Goal: Transaction & Acquisition: Purchase product/service

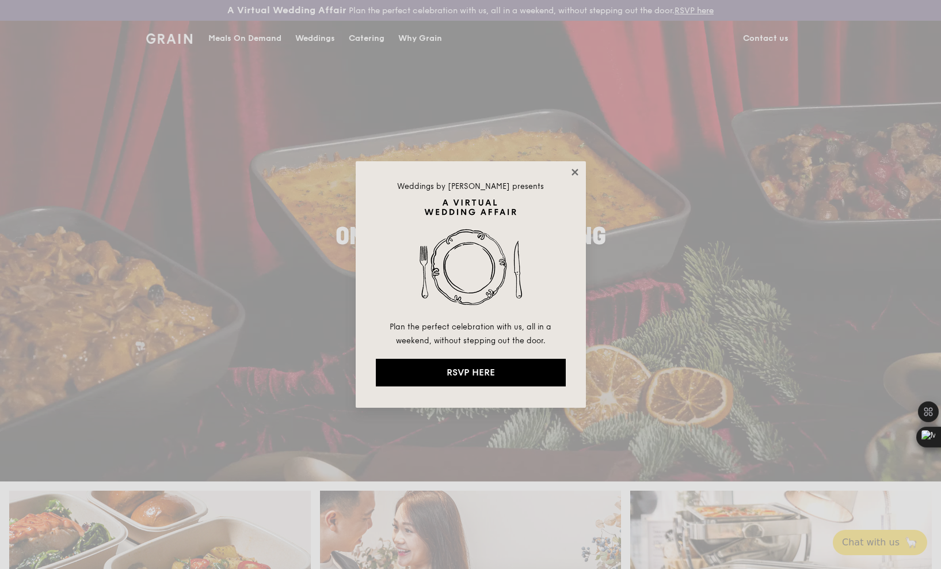
click at [578, 168] on icon at bounding box center [575, 172] width 10 height 10
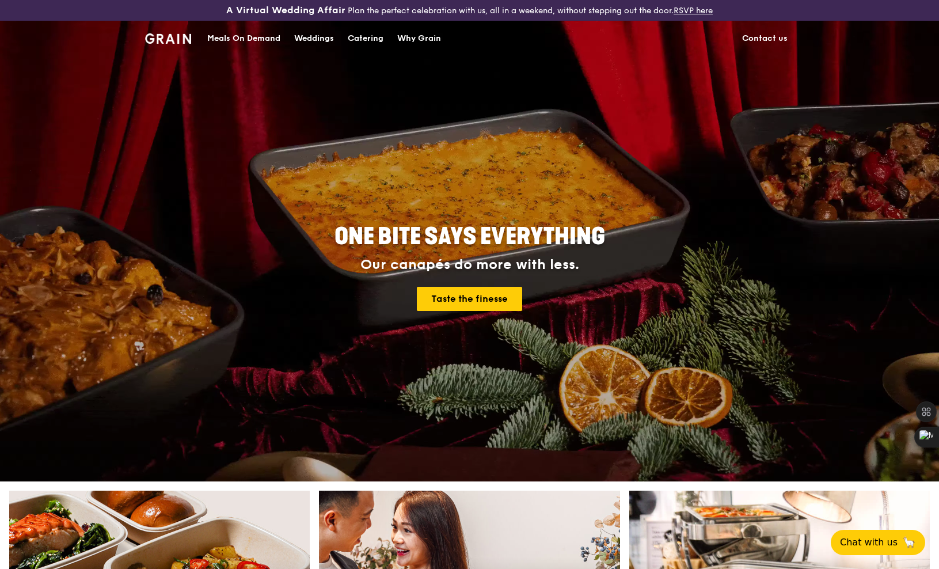
click at [238, 35] on div "Meals On Demand" at bounding box center [243, 38] width 73 height 35
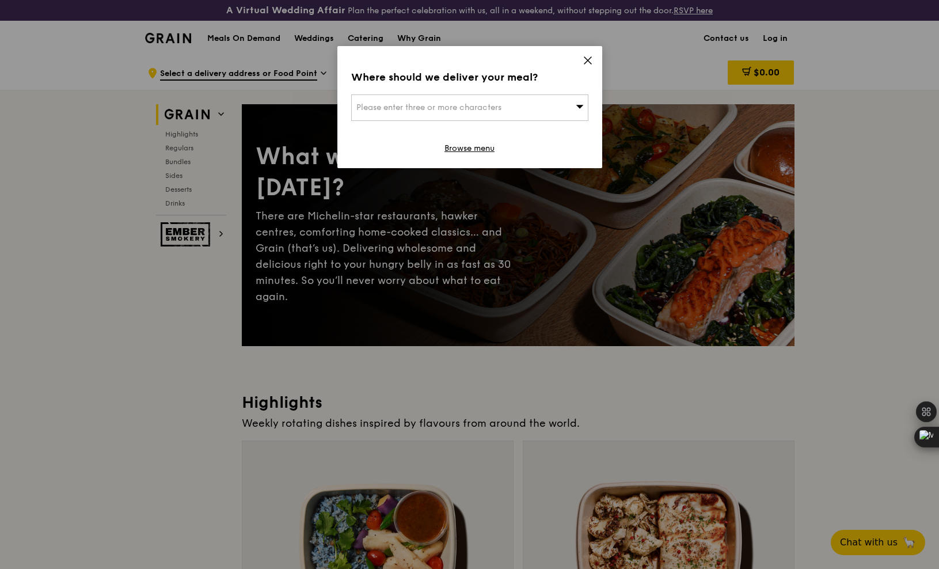
click at [495, 104] on span "Please enter three or more characters" at bounding box center [428, 107] width 145 height 10
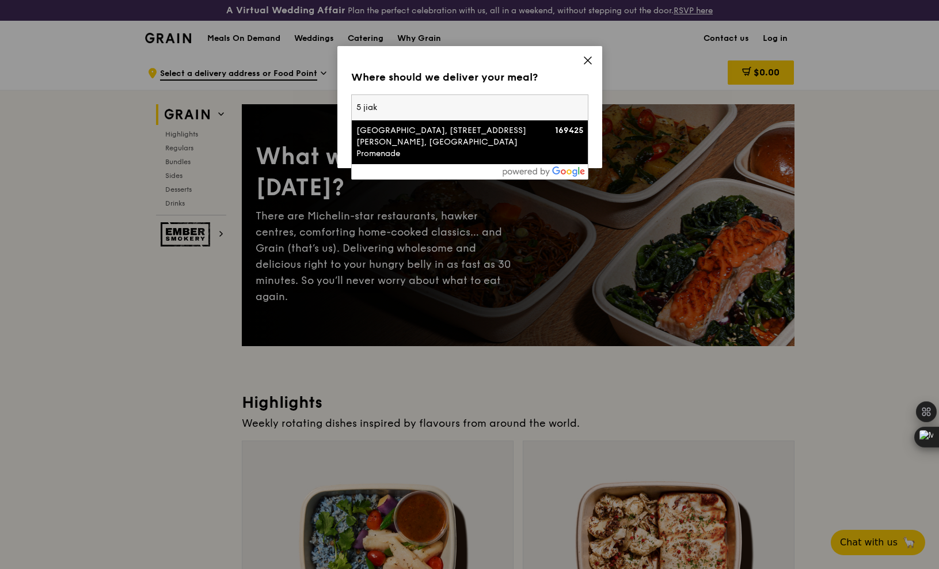
type input "5 jiak"
click at [487, 142] on div "[GEOGRAPHIC_DATA], [STREET_ADDRESS][PERSON_NAME], [GEOGRAPHIC_DATA] Promenade" at bounding box center [441, 142] width 170 height 35
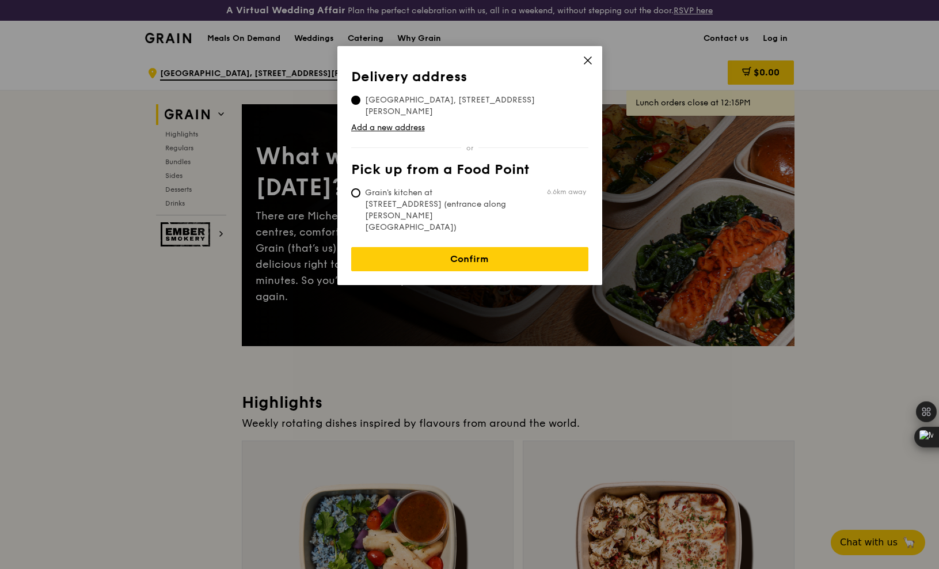
click at [432, 187] on span "Grain's kitchen at [STREET_ADDRESS] (entrance along [PERSON_NAME][GEOGRAPHIC_DA…" at bounding box center [437, 210] width 172 height 46
click at [360, 188] on input "Grain's kitchen at [STREET_ADDRESS] (entrance along [PERSON_NAME][GEOGRAPHIC_DA…" at bounding box center [355, 192] width 9 height 9
radio input "true"
click at [455, 247] on link "Confirm" at bounding box center [469, 259] width 237 height 24
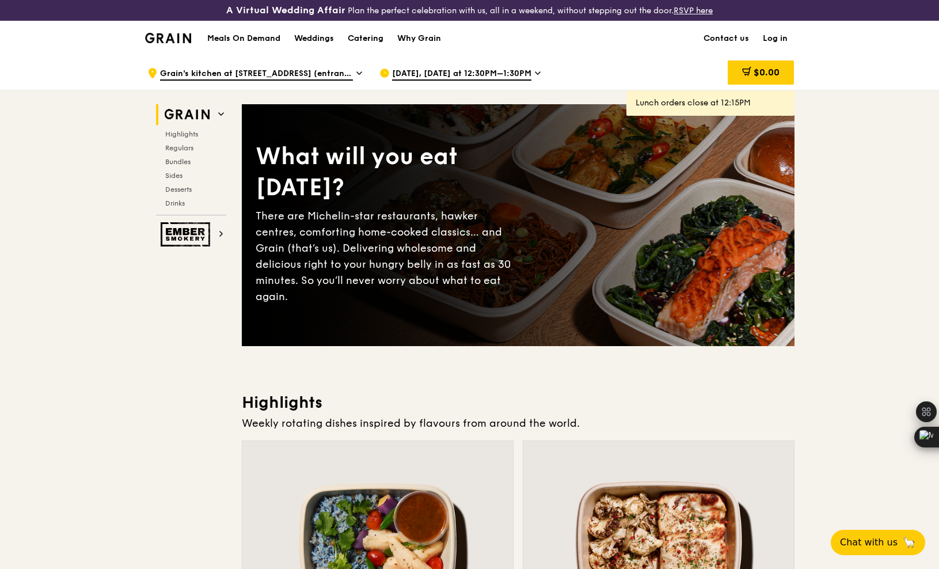
click at [333, 69] on span "Grain's kitchen at [STREET_ADDRESS] (entrance along [PERSON_NAME][GEOGRAPHIC_DA…" at bounding box center [256, 74] width 193 height 13
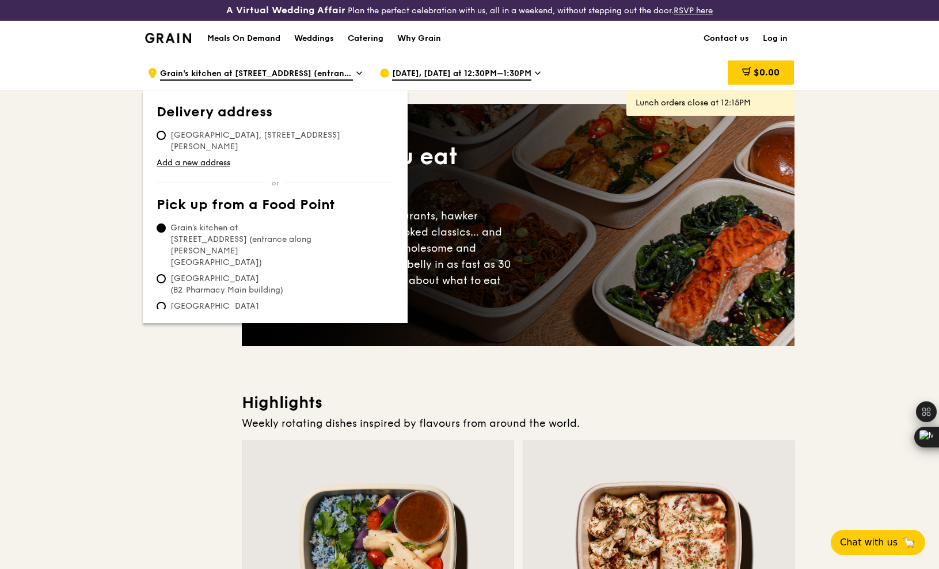
click at [264, 140] on span "[GEOGRAPHIC_DATA], [STREET_ADDRESS][PERSON_NAME]" at bounding box center [274, 141] width 235 height 23
click at [166, 140] on input "[GEOGRAPHIC_DATA], [STREET_ADDRESS][PERSON_NAME]" at bounding box center [161, 135] width 9 height 9
radio input "true"
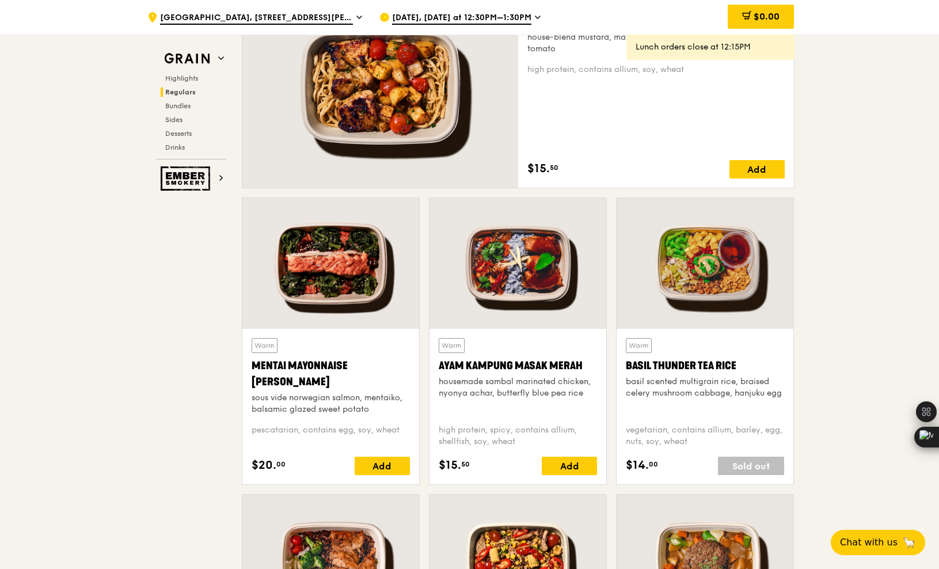
scroll to position [960, 0]
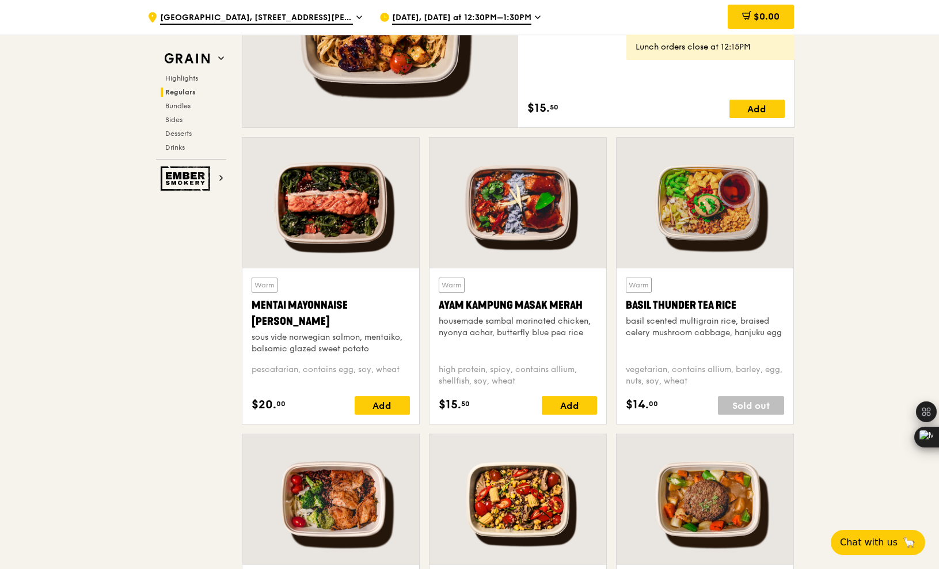
click at [697, 233] on div at bounding box center [705, 203] width 177 height 131
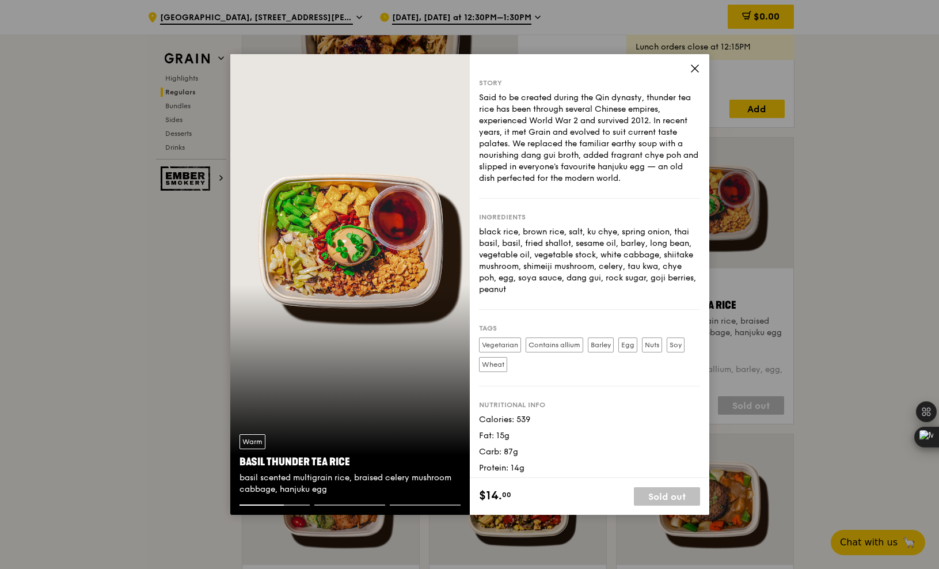
click at [693, 71] on icon at bounding box center [695, 68] width 10 height 10
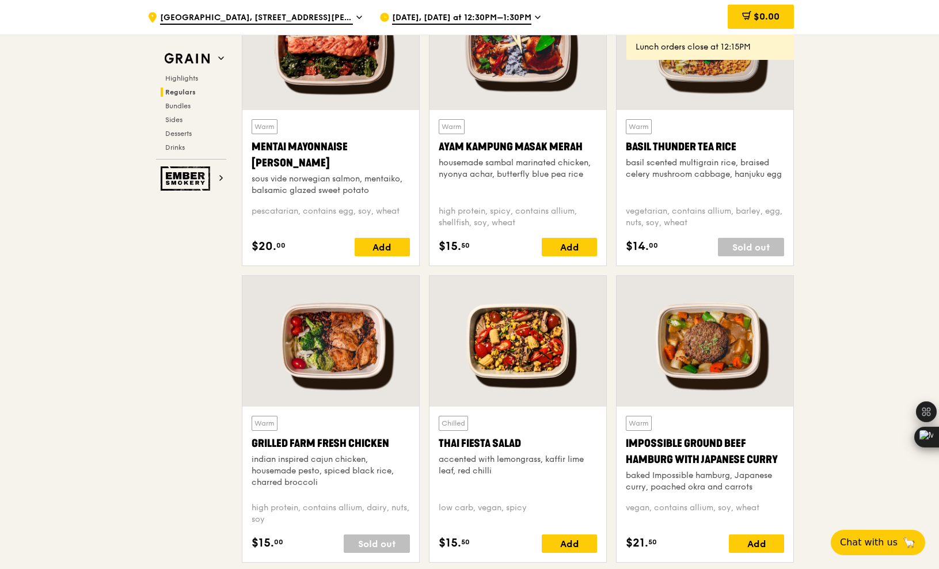
scroll to position [1119, 0]
click at [357, 328] on div at bounding box center [330, 341] width 177 height 131
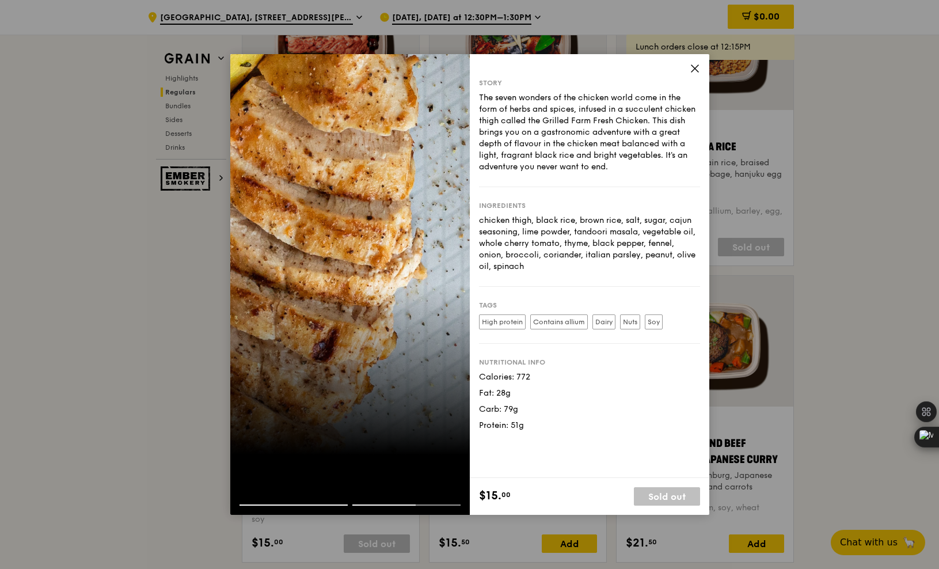
click at [693, 71] on icon at bounding box center [695, 68] width 10 height 10
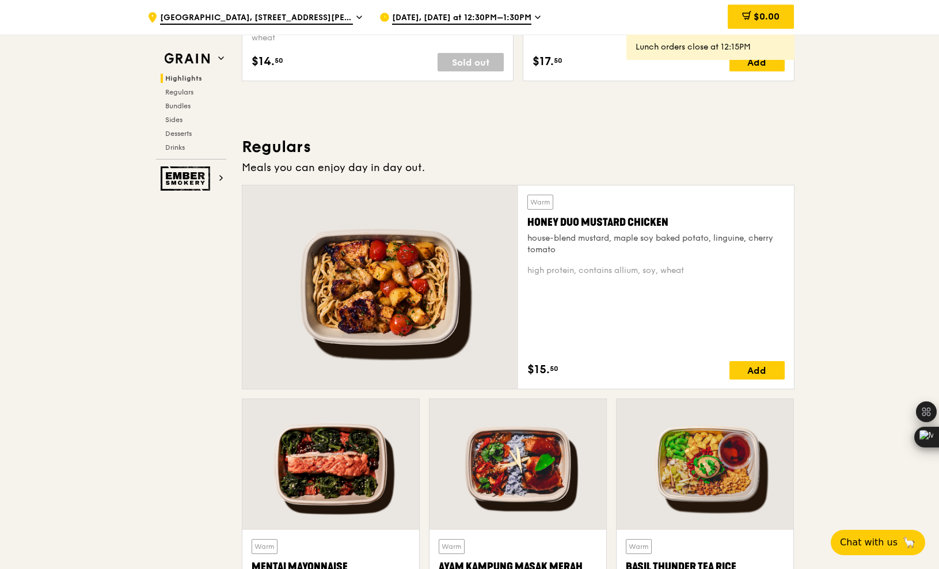
scroll to position [700, 0]
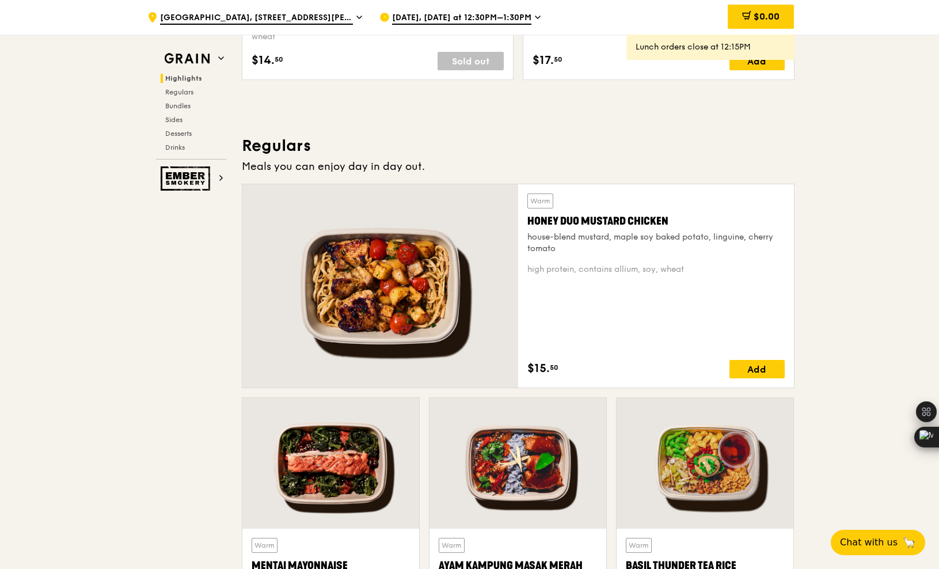
click at [589, 223] on div "Honey Duo Mustard Chicken" at bounding box center [655, 221] width 257 height 16
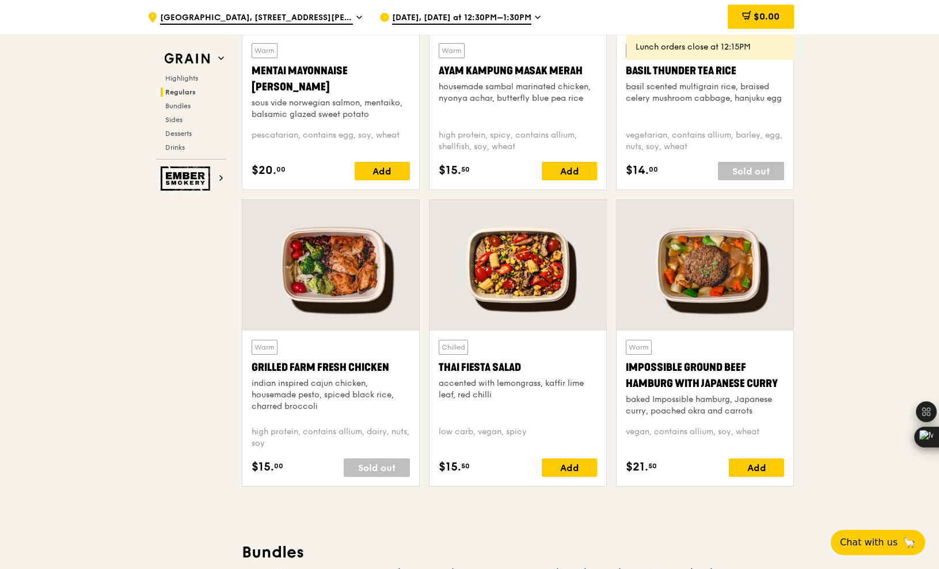
scroll to position [1200, 0]
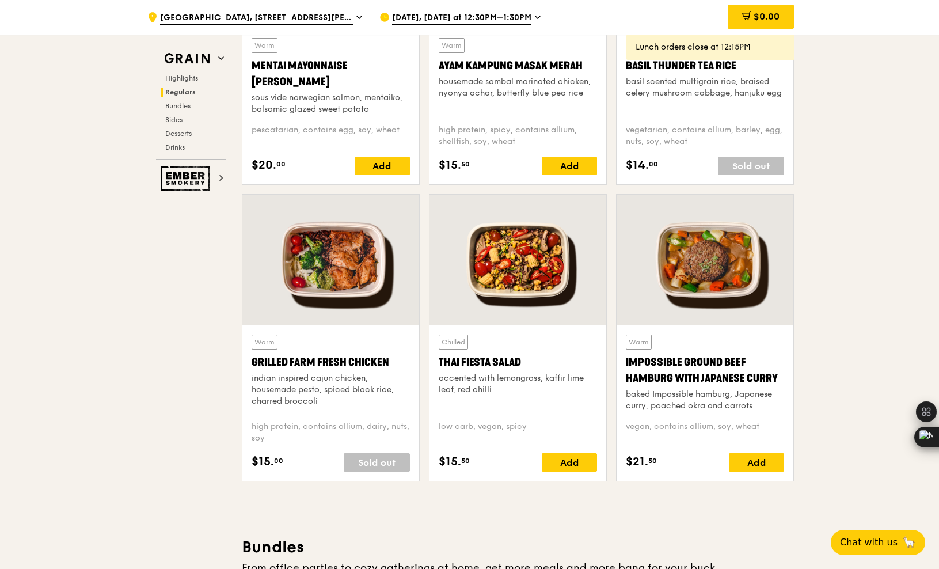
click at [685, 367] on div "Impossible Ground Beef Hamburg with Japanese Curry" at bounding box center [705, 370] width 158 height 32
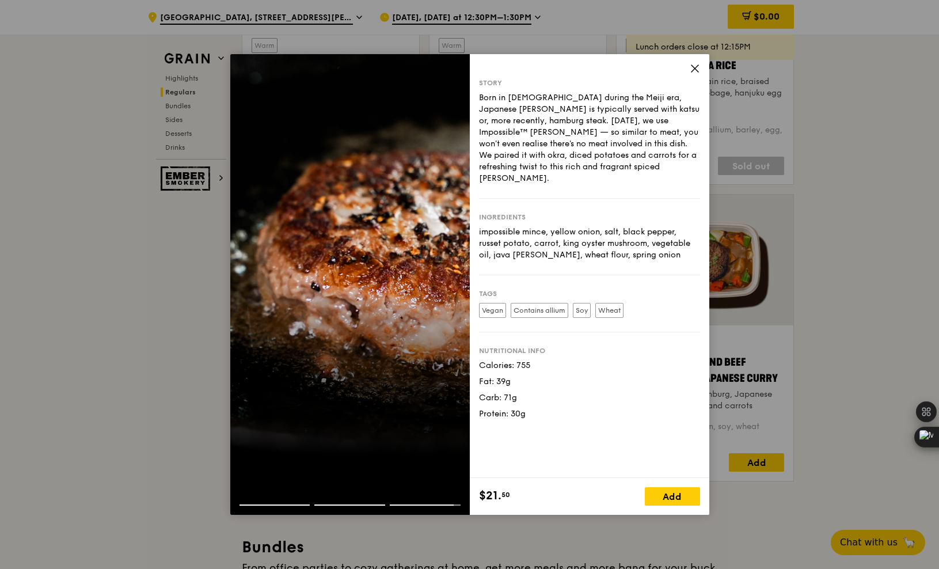
click at [696, 69] on icon at bounding box center [695, 68] width 10 height 10
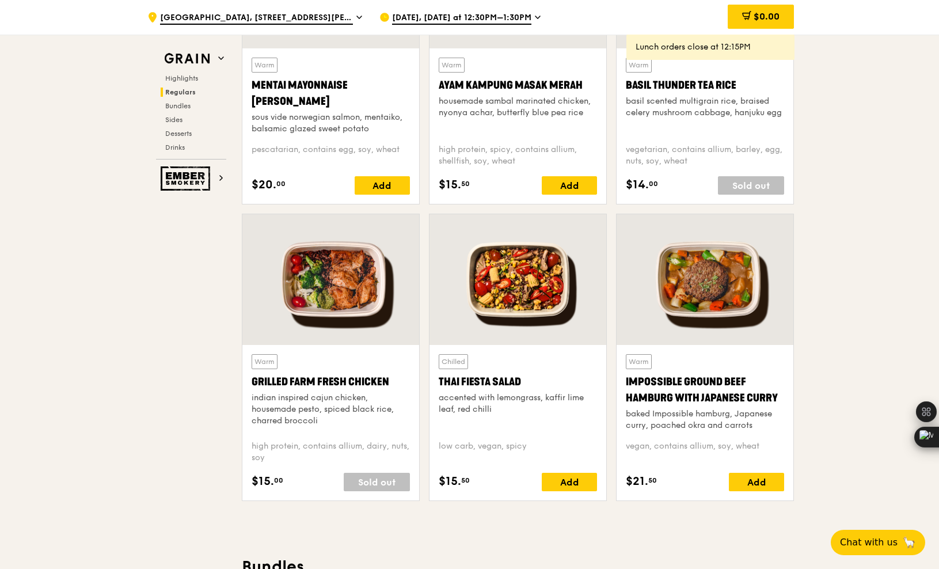
scroll to position [1174, 0]
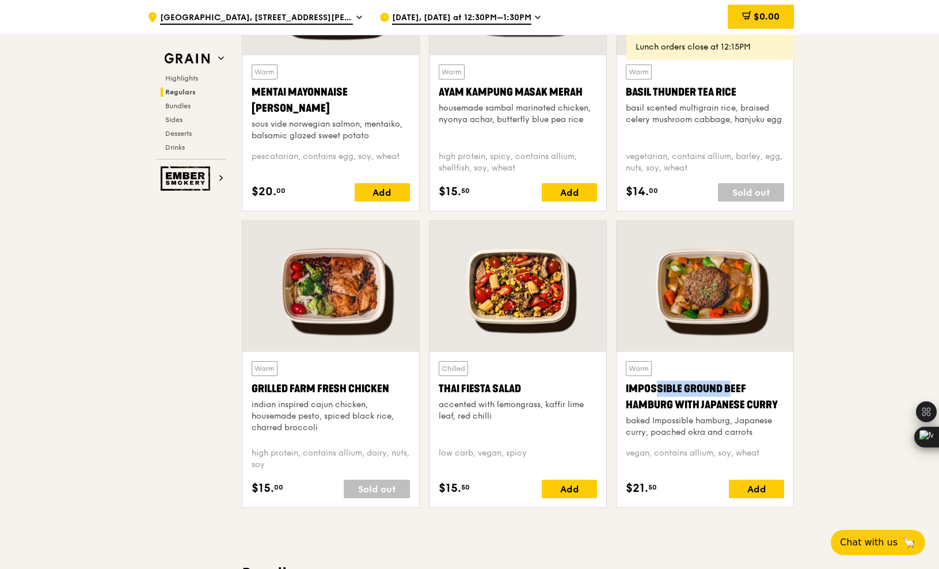
drag, startPoint x: 620, startPoint y: 385, endPoint x: 701, endPoint y: 391, distance: 81.4
click at [701, 391] on div "Warm Impossible Ground Beef Hamburg with Japanese [PERSON_NAME] baked Impossibl…" at bounding box center [705, 429] width 177 height 155
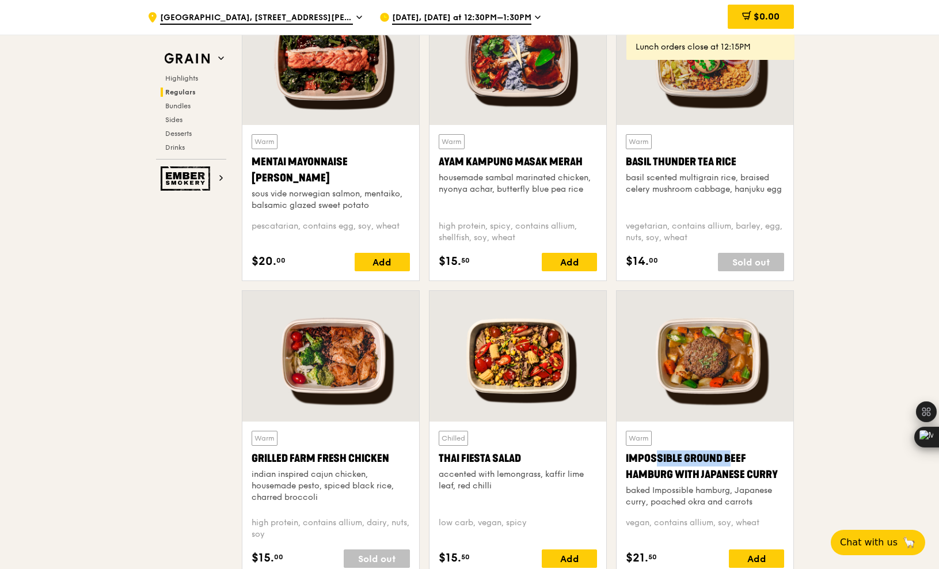
scroll to position [932, 0]
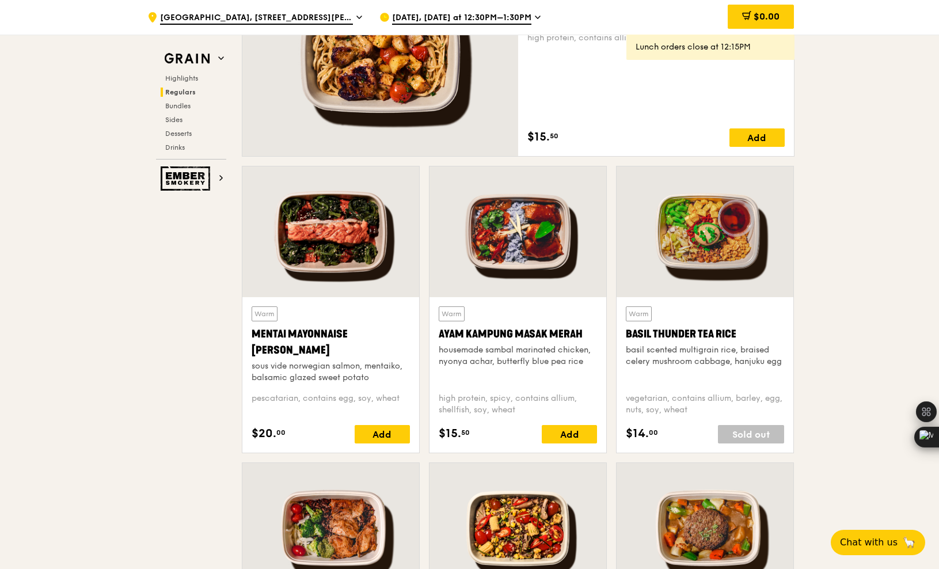
click at [469, 17] on span "[DATE], [DATE] at 12:30PM–1:30PM" at bounding box center [461, 18] width 139 height 13
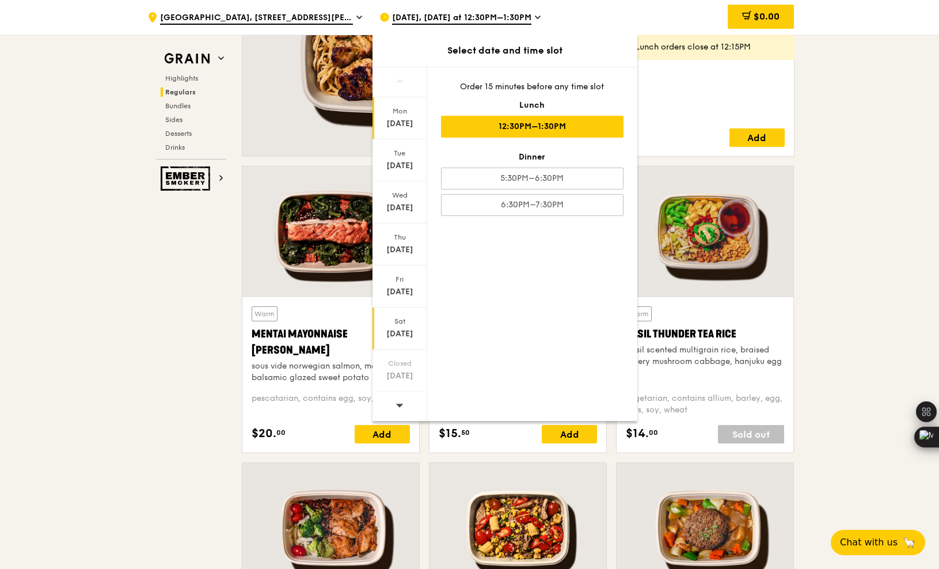
scroll to position [1113, 0]
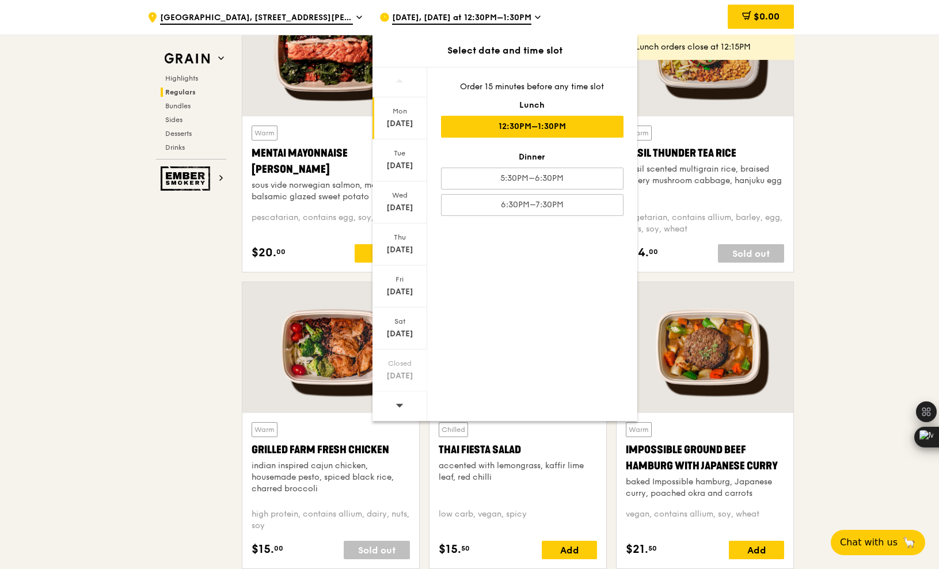
click at [398, 407] on icon at bounding box center [400, 405] width 8 height 9
click at [403, 128] on div "[DATE]" at bounding box center [399, 124] width 51 height 12
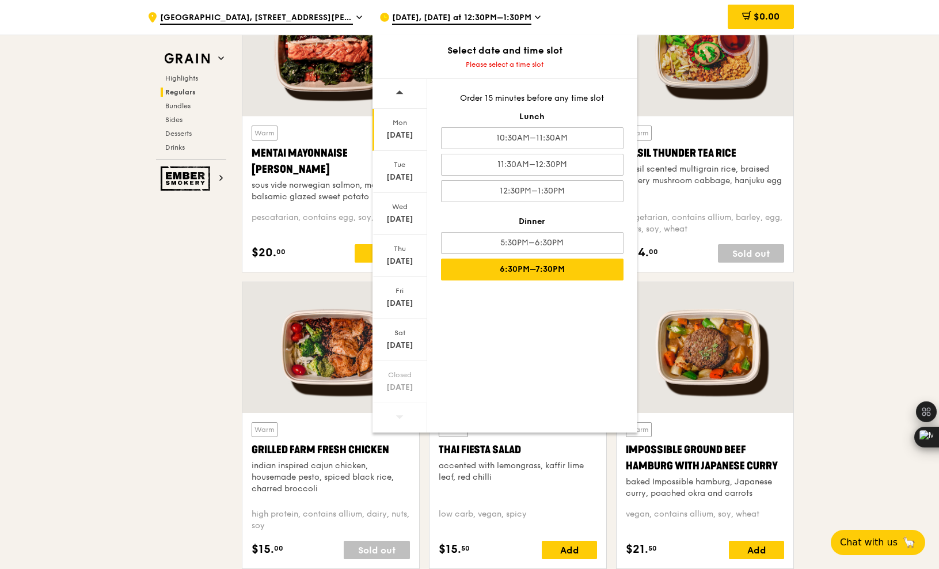
click at [496, 276] on div "6:30PM–7:30PM" at bounding box center [532, 270] width 183 height 22
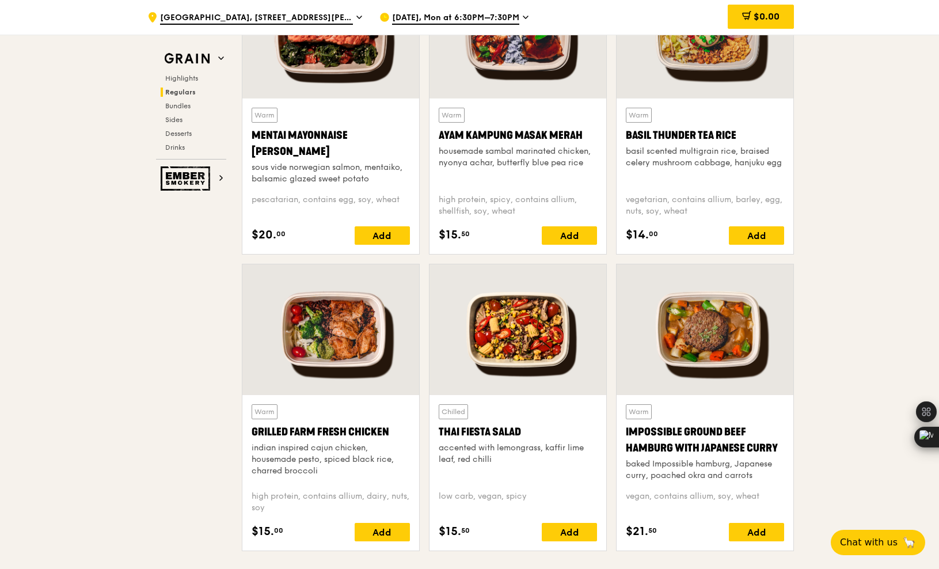
scroll to position [1132, 0]
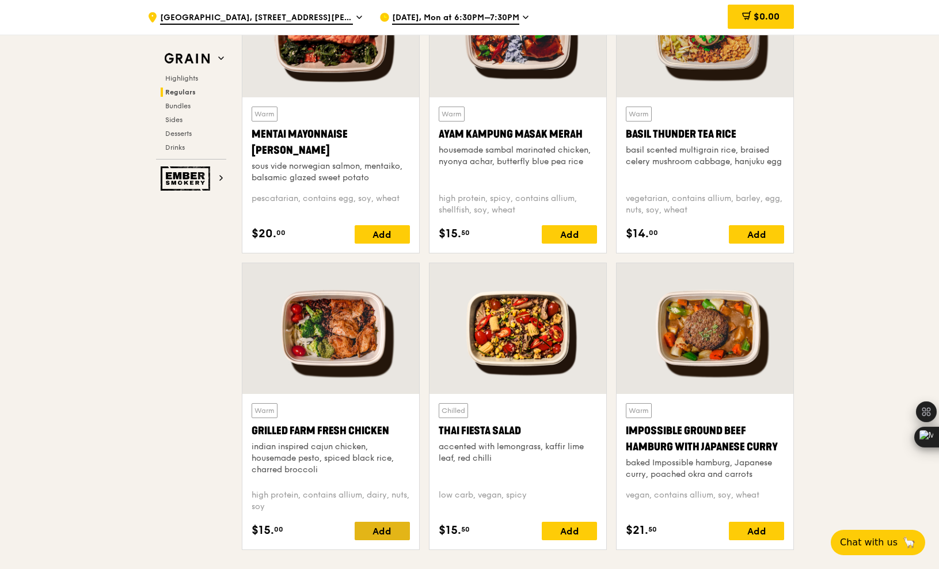
click at [374, 531] on div "Add" at bounding box center [382, 531] width 55 height 18
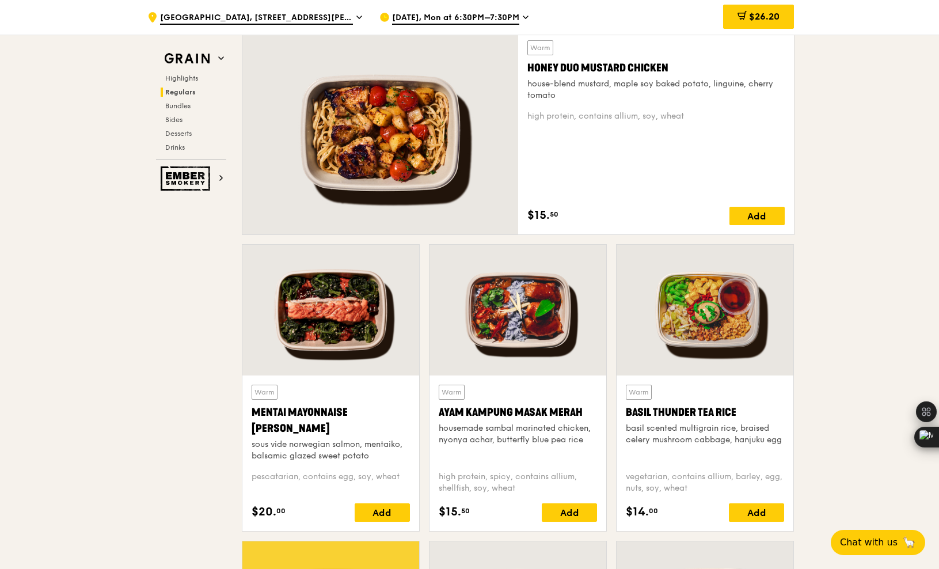
scroll to position [783, 0]
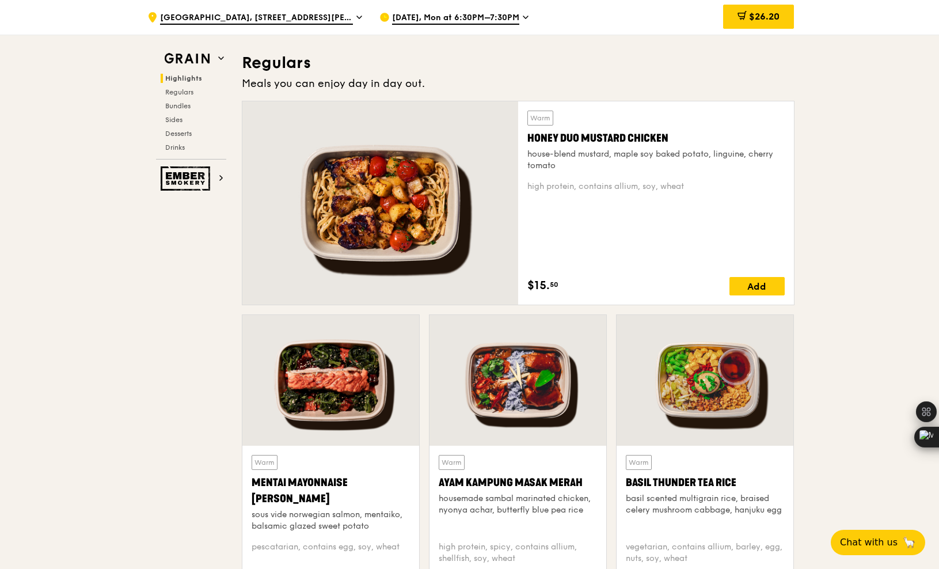
click at [337, 387] on div at bounding box center [330, 380] width 177 height 131
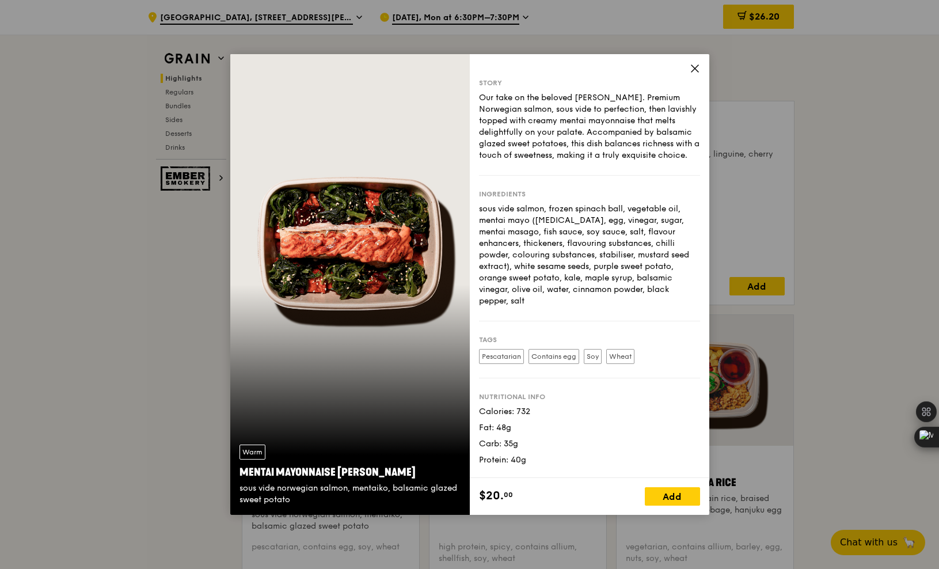
click at [697, 66] on icon at bounding box center [695, 68] width 7 height 7
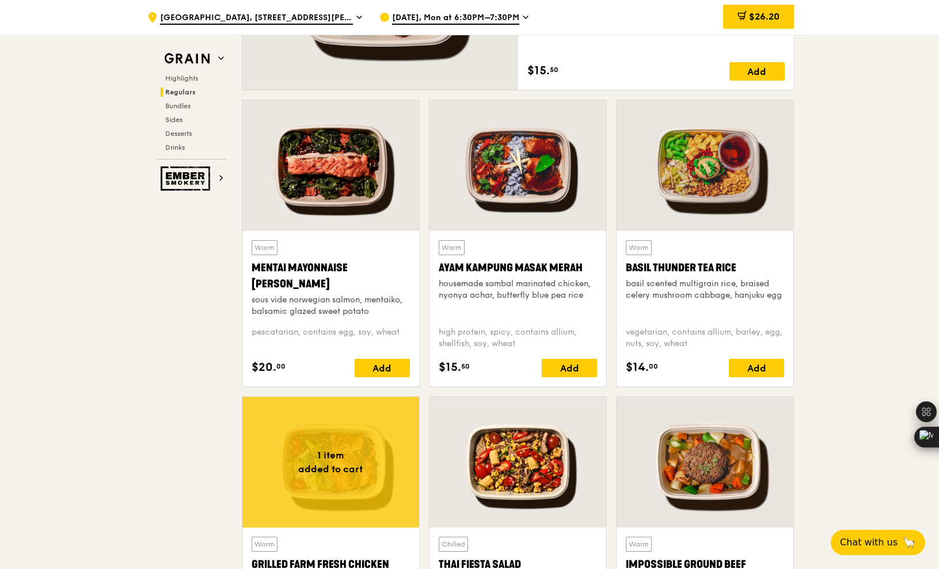
scroll to position [995, 0]
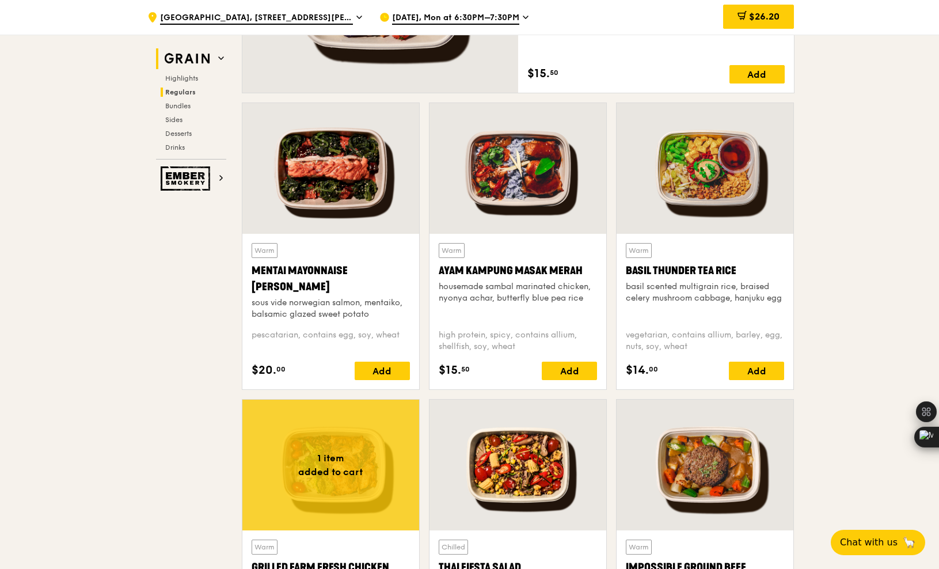
click at [211, 55] on img at bounding box center [187, 58] width 53 height 21
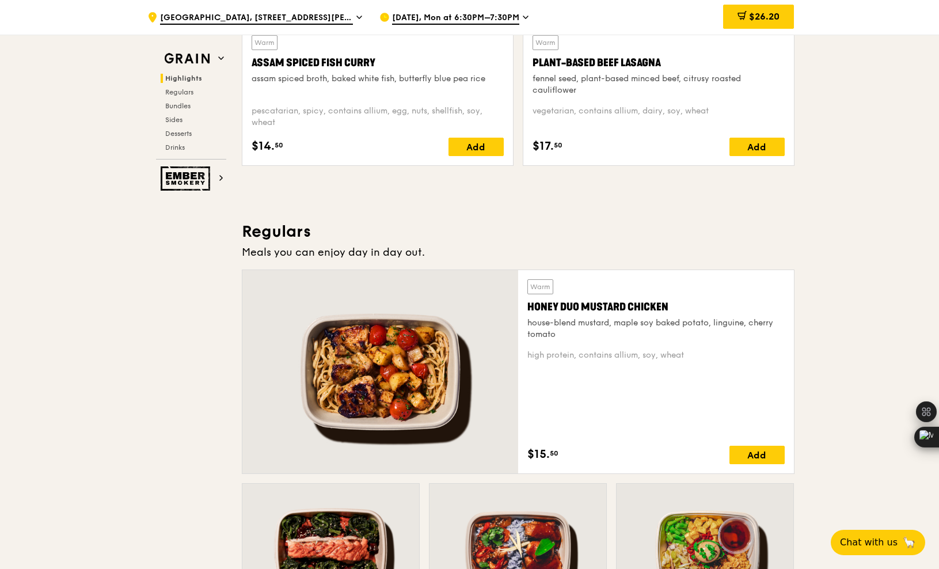
scroll to position [605, 0]
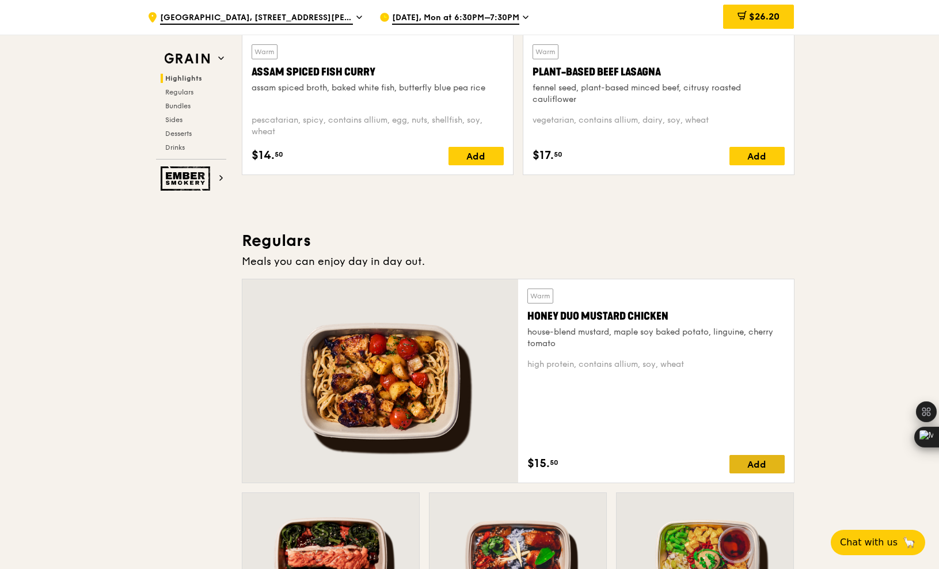
click at [762, 460] on div "Add" at bounding box center [757, 464] width 55 height 18
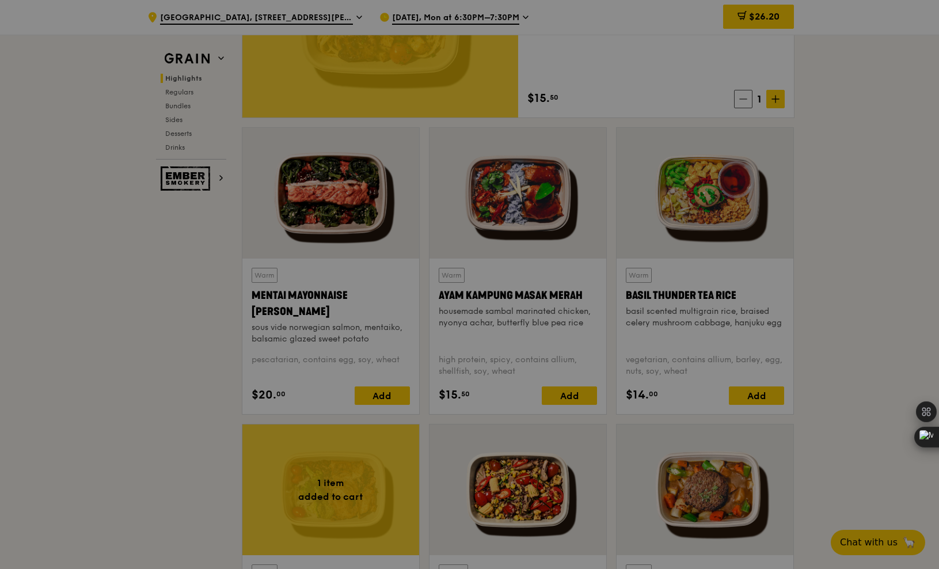
scroll to position [1020, 0]
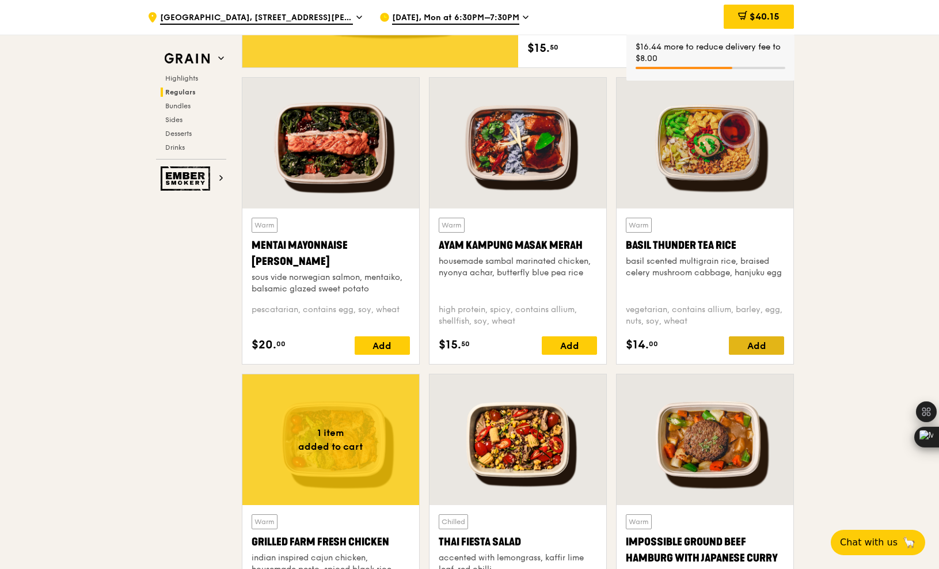
click at [743, 347] on div "Add" at bounding box center [756, 345] width 55 height 18
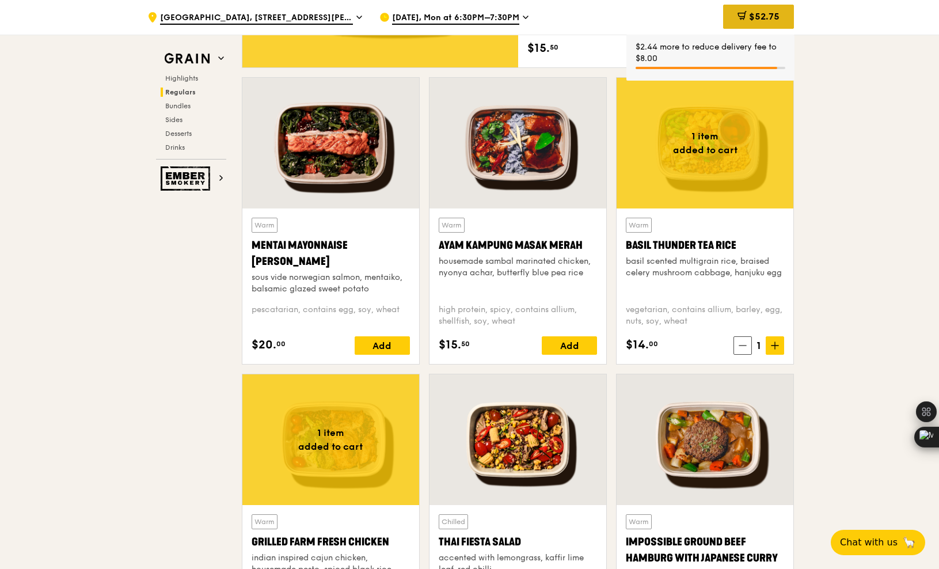
click at [758, 21] on span "$52.75" at bounding box center [764, 16] width 31 height 11
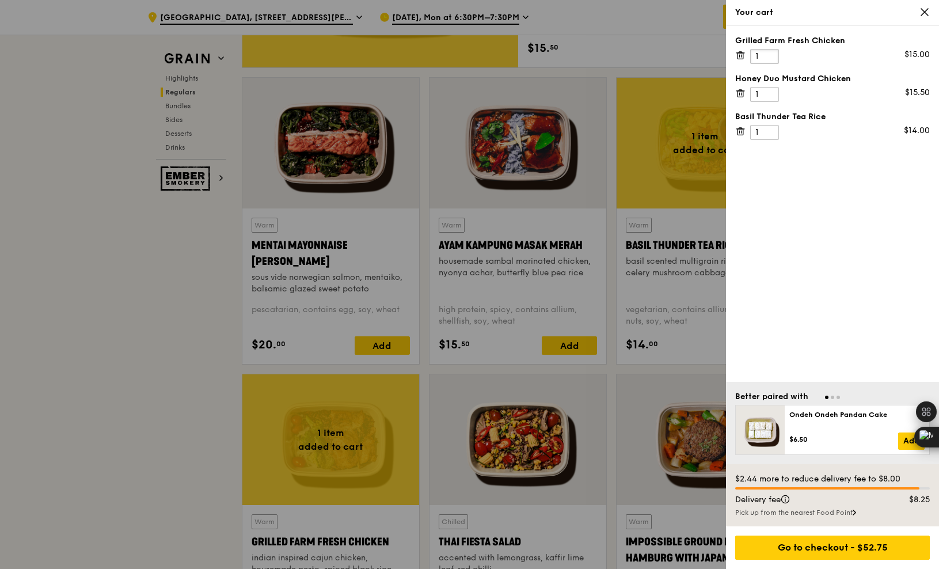
click at [763, 58] on input "1" at bounding box center [764, 56] width 29 height 15
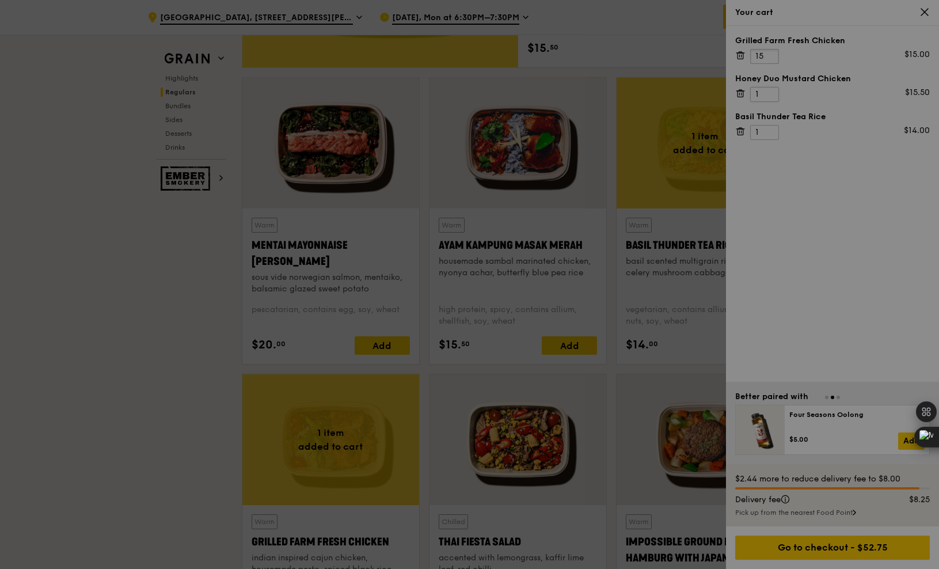
type input "15"
click at [765, 96] on div at bounding box center [469, 284] width 939 height 569
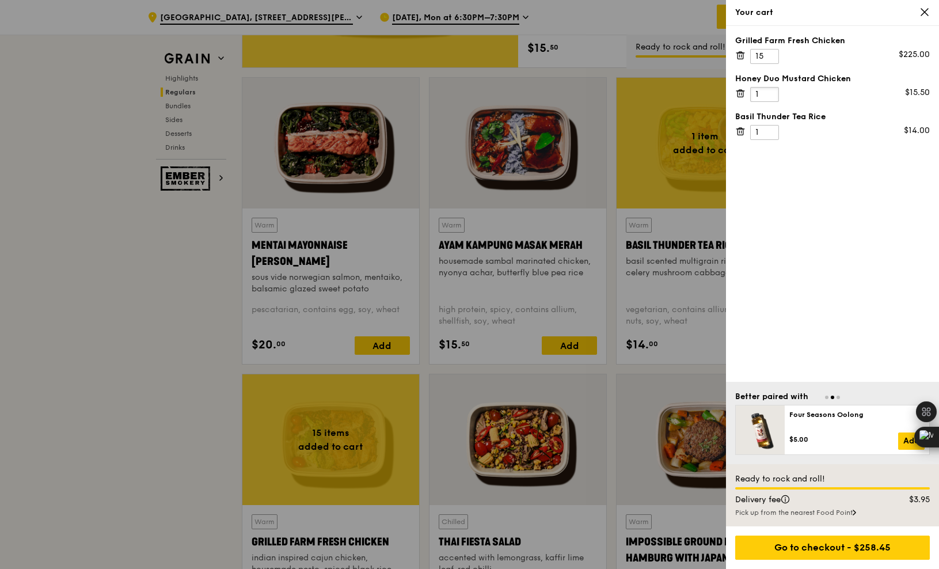
click at [761, 94] on input "1" at bounding box center [764, 94] width 29 height 15
type input "14"
click at [764, 132] on input "1" at bounding box center [764, 132] width 29 height 15
type input "2"
click at [769, 128] on input "2" at bounding box center [764, 132] width 29 height 15
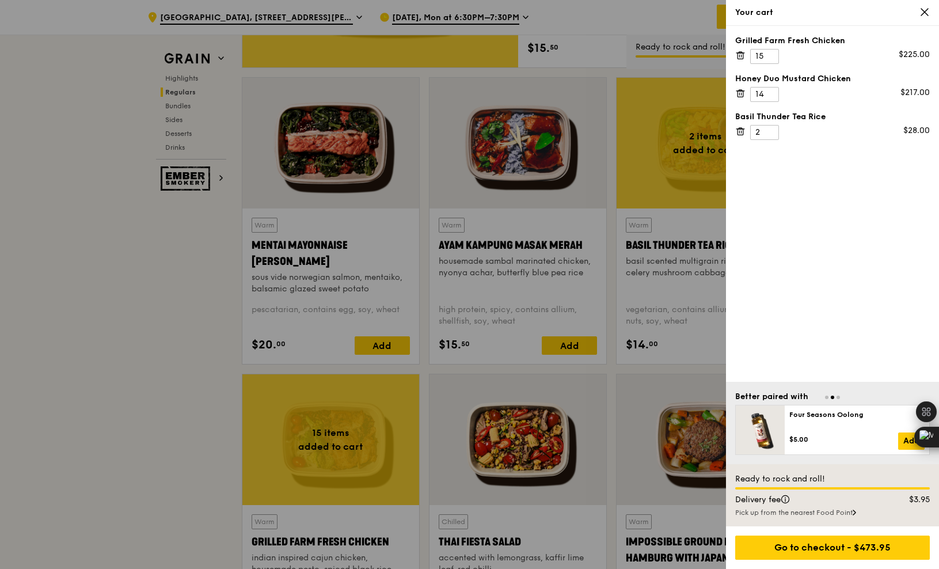
click at [806, 212] on div "Grilled Farm Fresh Chicken 15 $225.00 Honey Duo Mustard Chicken 14 $217.00 Basi…" at bounding box center [832, 204] width 213 height 356
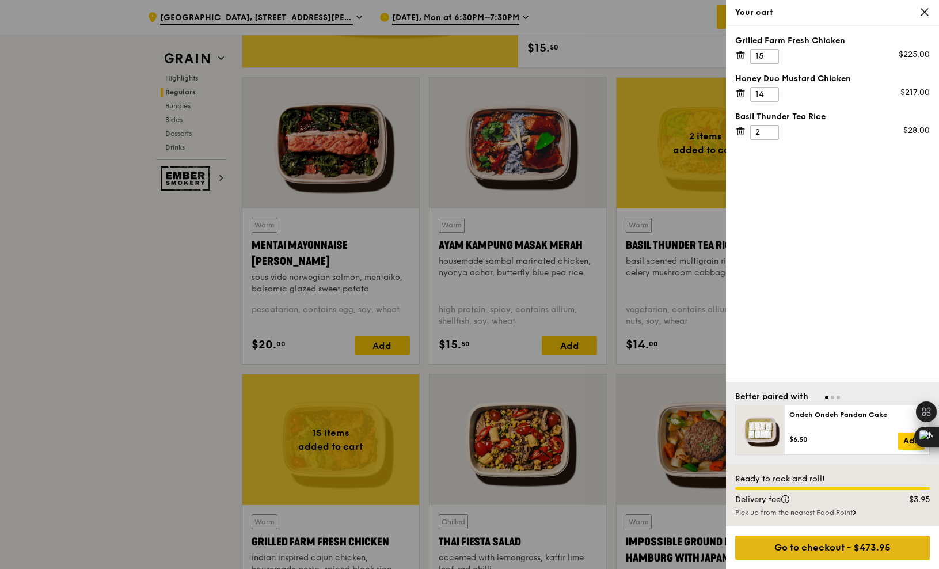
click at [802, 544] on div "Go to checkout - $473.95" at bounding box center [832, 548] width 195 height 24
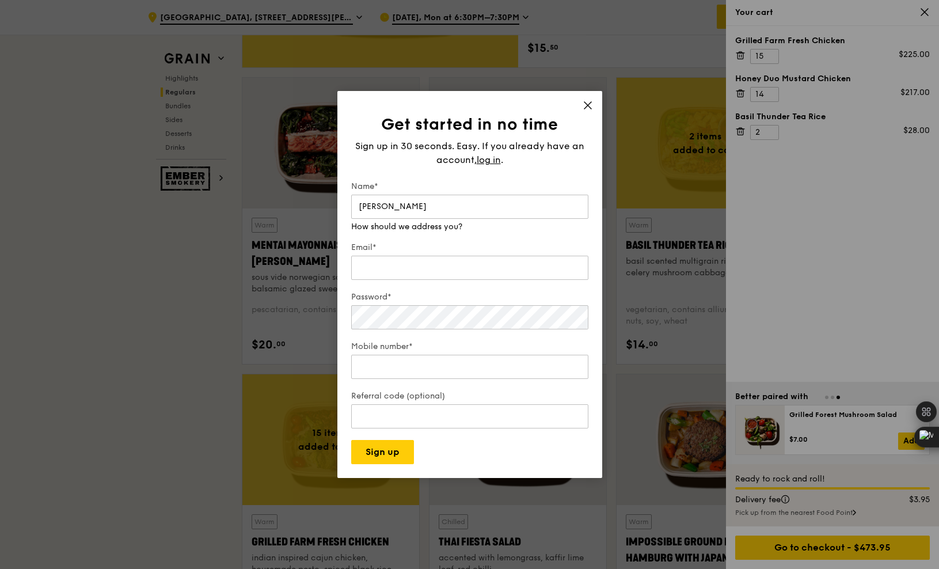
type input "[PERSON_NAME]"
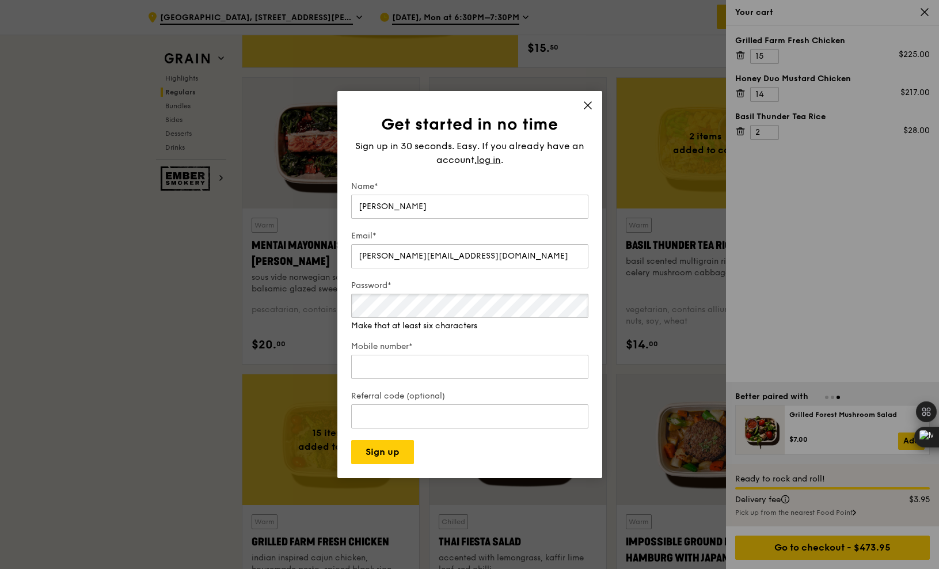
click at [417, 319] on div "Password* Make that at least six characters" at bounding box center [469, 306] width 237 height 52
click at [424, 251] on input "[PERSON_NAME][EMAIL_ADDRESS][DOMAIN_NAME]" at bounding box center [469, 256] width 237 height 24
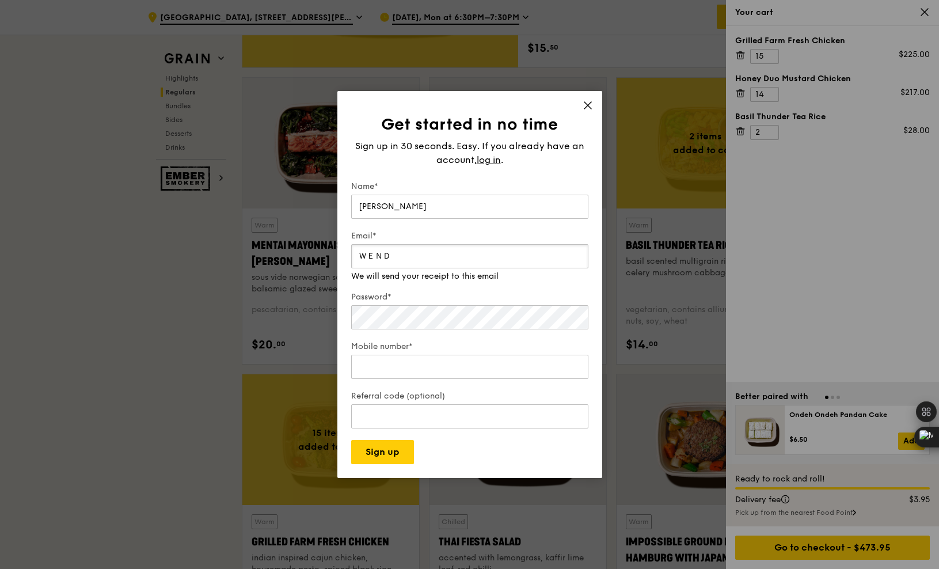
type input "[PERSON_NAME]"
click at [420, 257] on input "we" at bounding box center [469, 256] width 237 height 24
type input "[PERSON_NAME][EMAIL_ADDRESS][DOMAIN_NAME]"
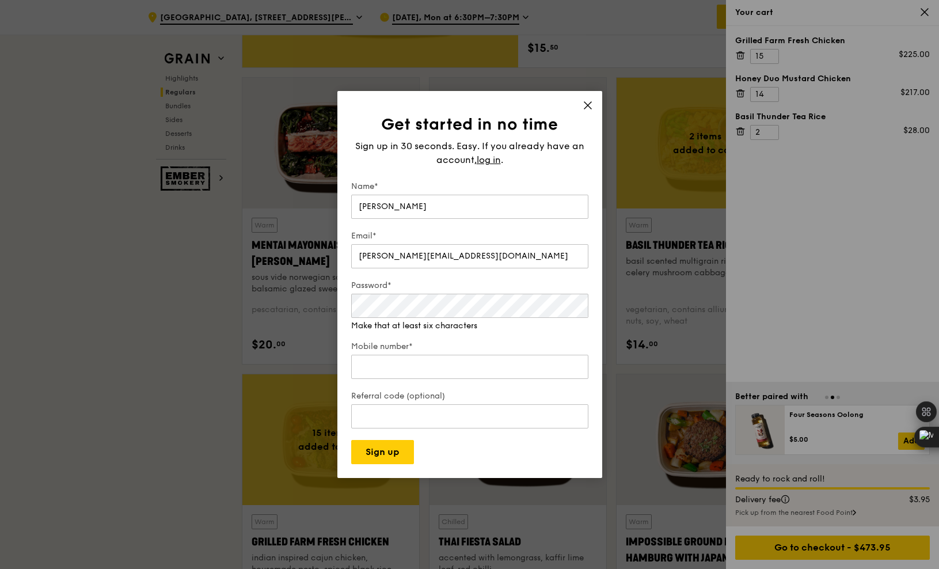
click at [373, 347] on div "Mobile number*" at bounding box center [469, 361] width 237 height 40
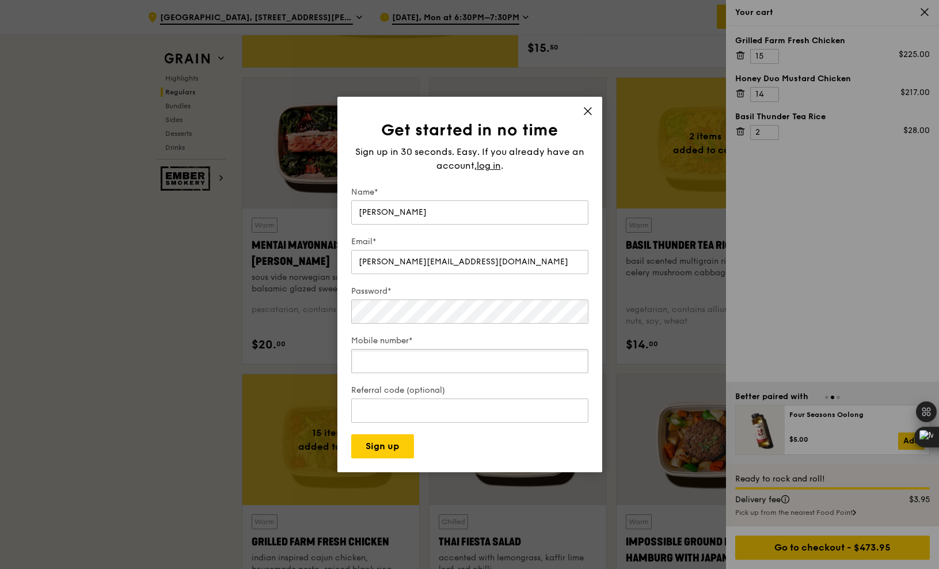
click at [375, 367] on div "Mobile number*" at bounding box center [469, 355] width 237 height 40
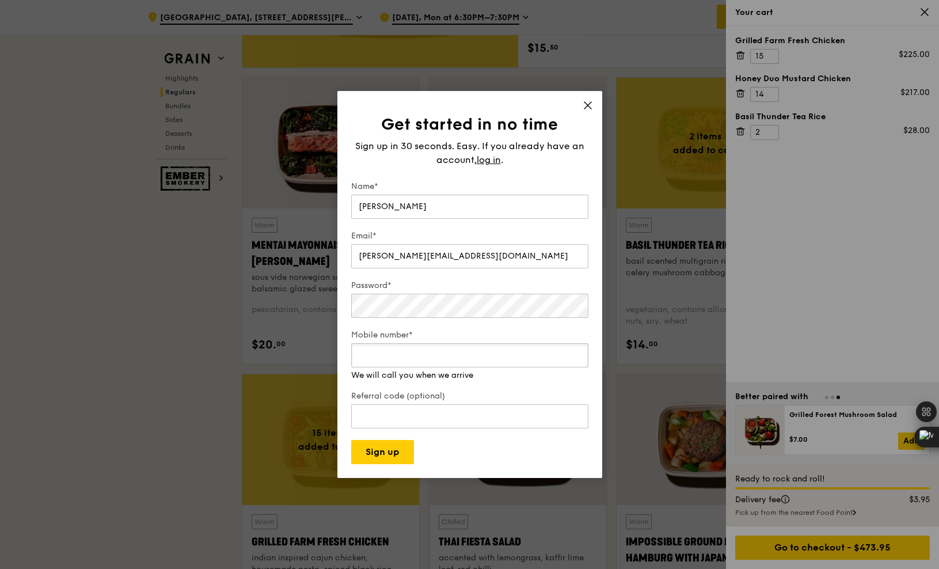
type input "66989987"
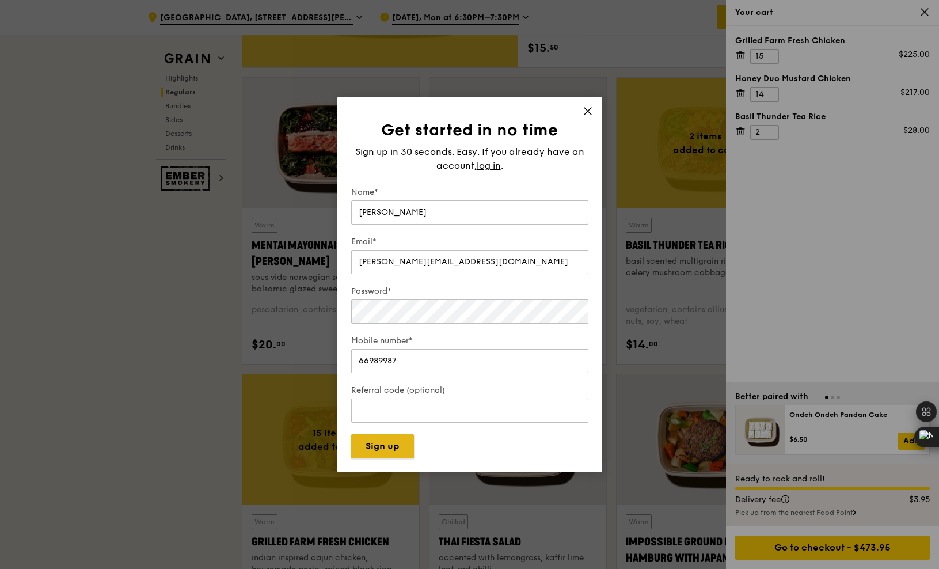
click at [390, 452] on button "Sign up" at bounding box center [382, 446] width 63 height 24
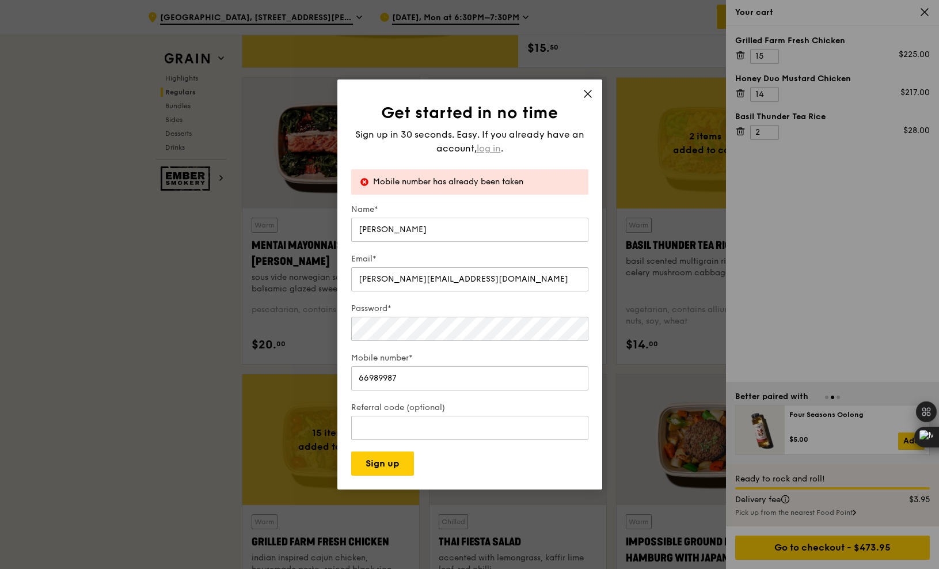
click at [488, 147] on span "log in" at bounding box center [489, 149] width 24 height 14
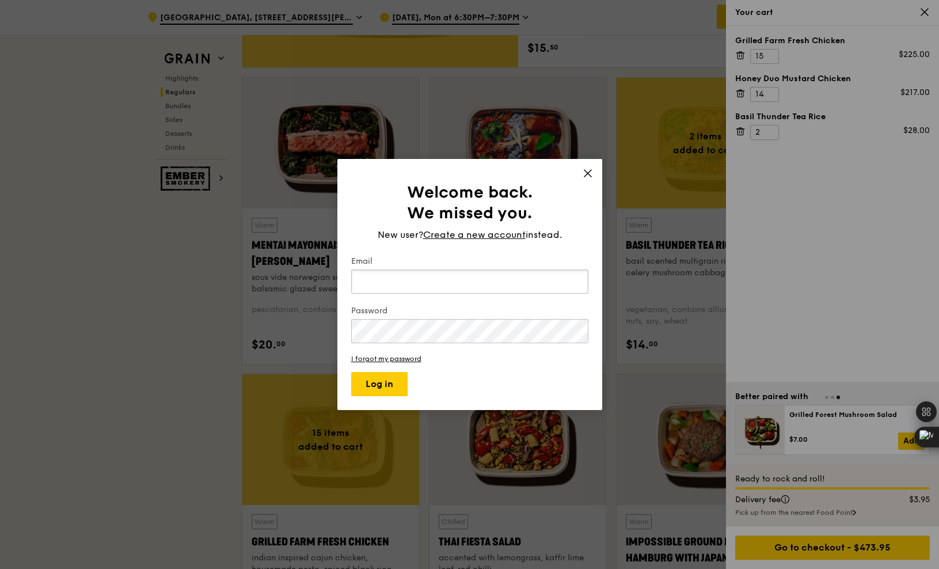
type input "[EMAIL_ADDRESS][DOMAIN_NAME]"
click at [385, 385] on button "Log in" at bounding box center [379, 384] width 56 height 24
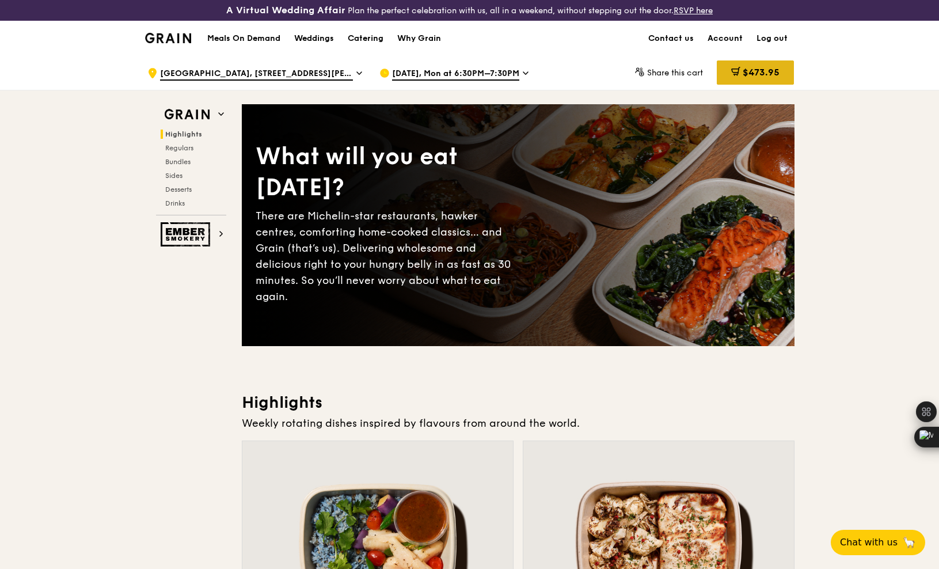
click at [739, 73] on icon at bounding box center [735, 71] width 9 height 9
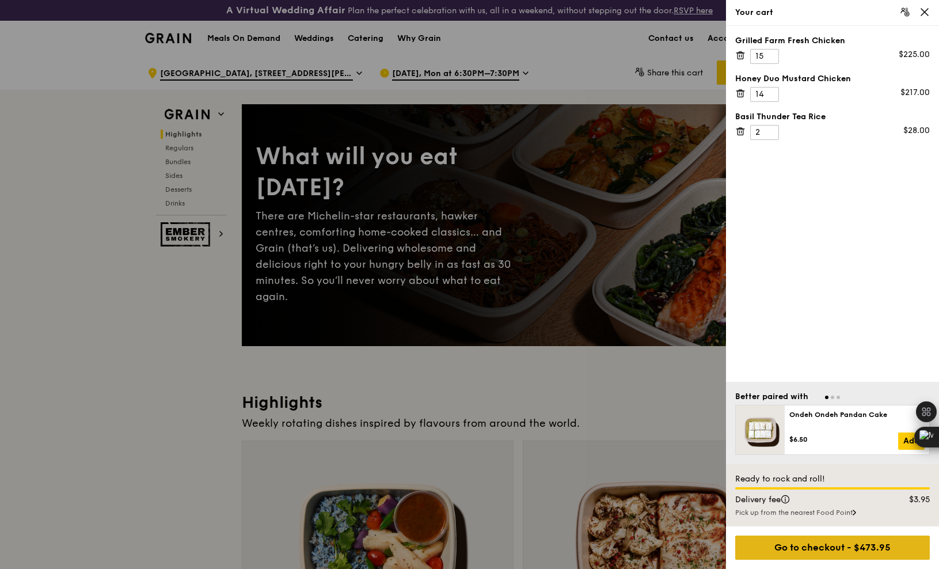
click at [812, 551] on div "Go to checkout - $473.95" at bounding box center [832, 548] width 195 height 24
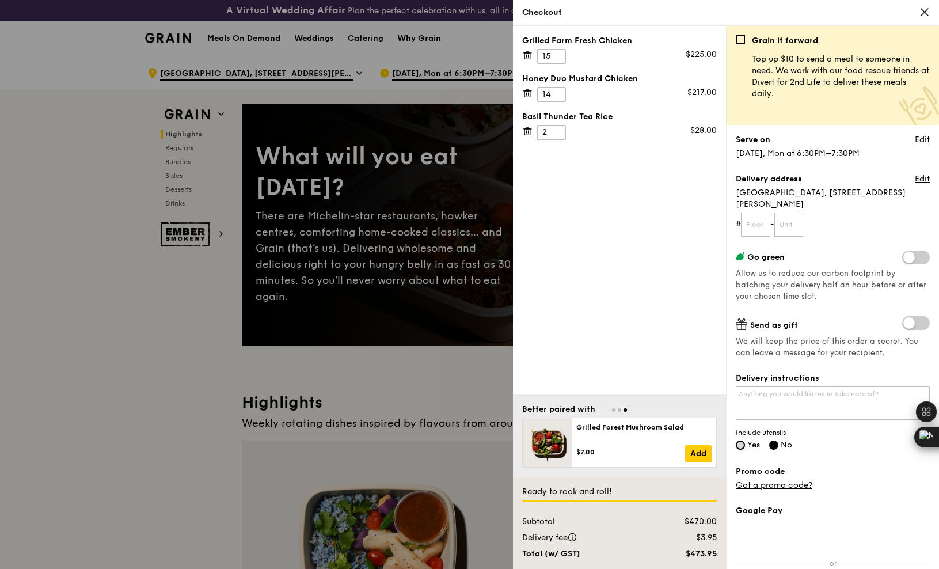
click at [741, 441] on input "Yes" at bounding box center [740, 445] width 9 height 9
radio input "true"
radio input "false"
click at [915, 180] on link "Edit" at bounding box center [922, 179] width 15 height 12
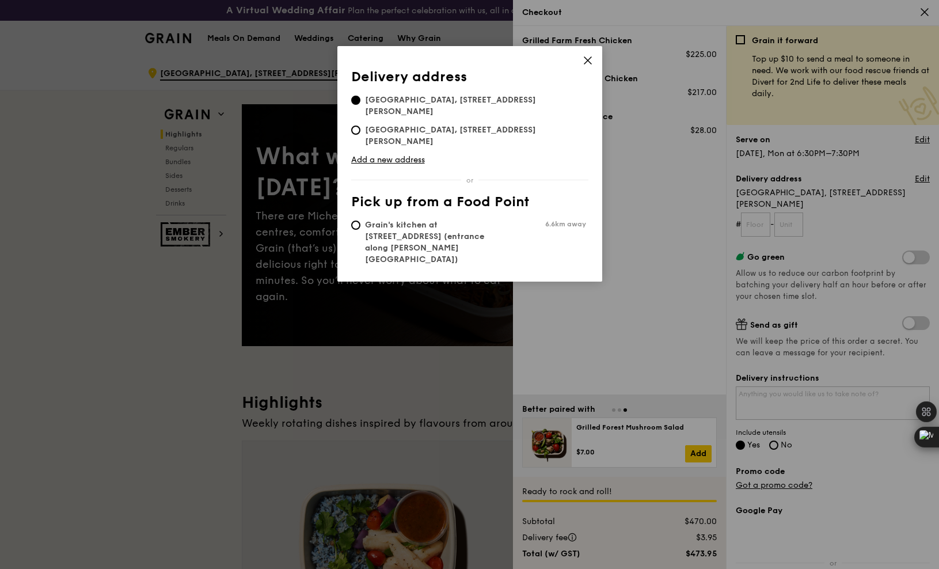
click at [590, 61] on icon at bounding box center [588, 60] width 10 height 10
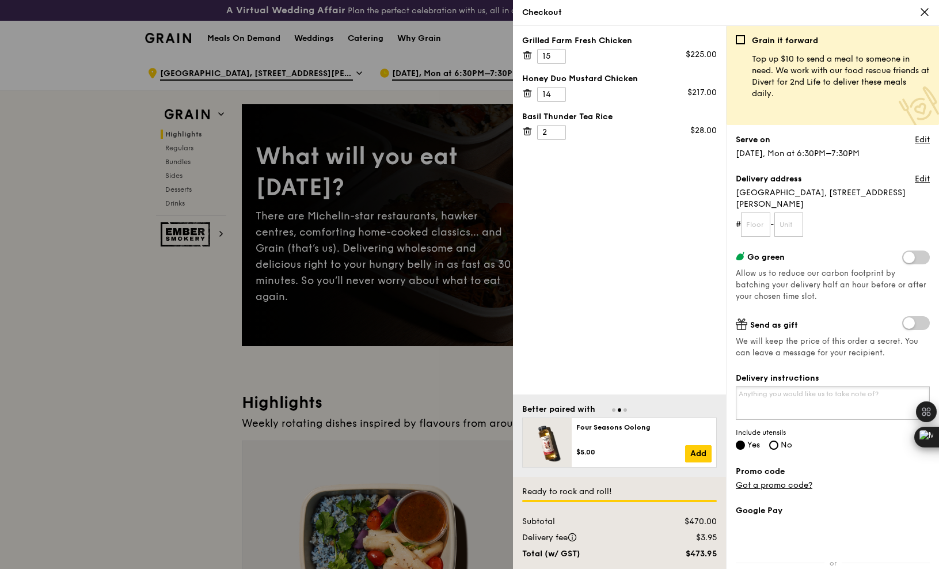
click at [781, 386] on textarea "Delivery instructions" at bounding box center [833, 402] width 194 height 33
type textarea "o"
click at [816, 386] on textarea "Our actual venue is at Jiak Kim House" at bounding box center [833, 402] width 194 height 33
click at [868, 386] on textarea "Our actual venue is at Jiak Kim House" at bounding box center [833, 402] width 194 height 33
paste textarea "5 Jiak Kim St, #01–17, Singapore 169425"
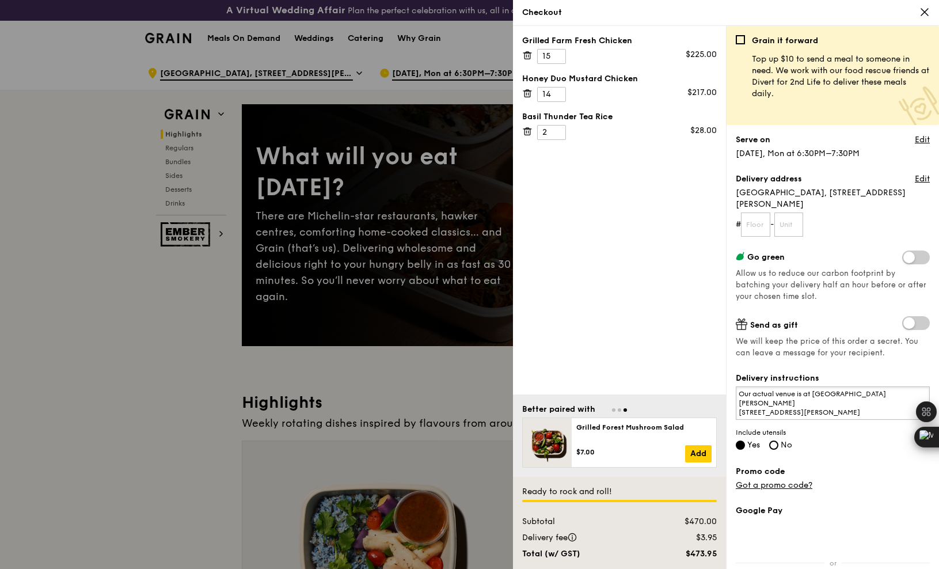
type textarea "Our actual venue is at Jiak Kim House 5 Jiak Kim St, #01–17, Singapore 169425"
click at [919, 12] on div "Checkout" at bounding box center [726, 13] width 408 height 12
click at [924, 12] on icon at bounding box center [924, 12] width 7 height 7
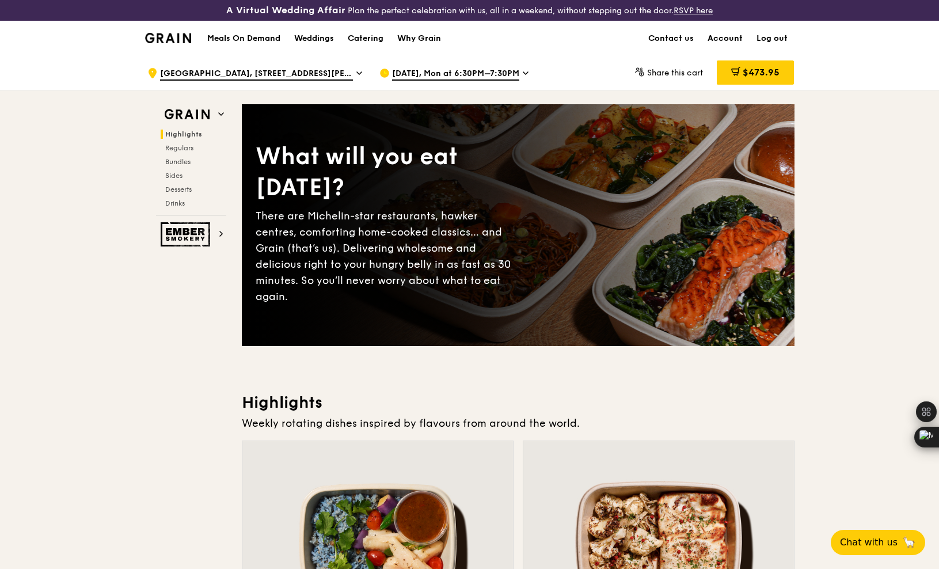
click at [461, 74] on span "[DATE], Mon at 6:30PM–7:30PM" at bounding box center [455, 74] width 127 height 13
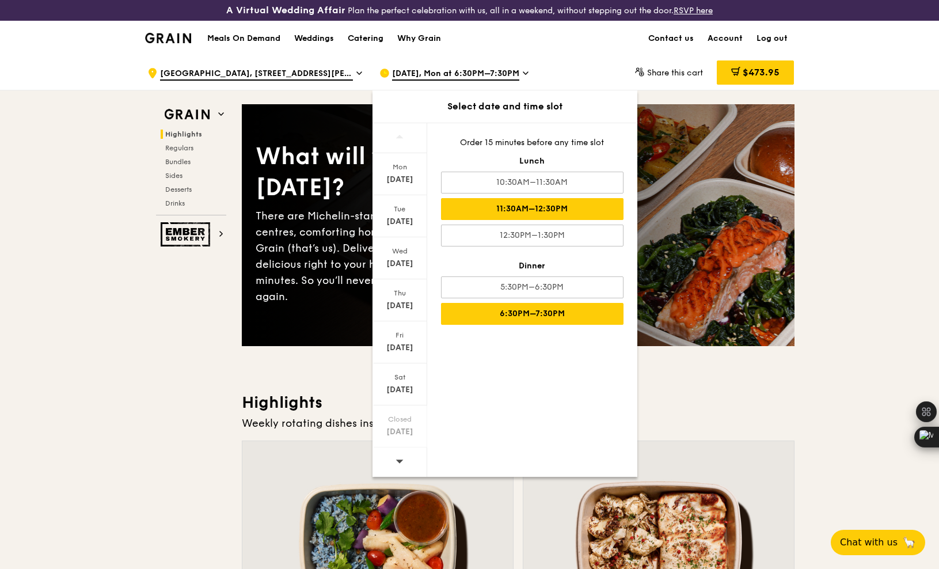
click at [538, 211] on div "11:30AM–12:30PM" at bounding box center [532, 209] width 183 height 22
click at [671, 394] on h3 "Highlights" at bounding box center [518, 402] width 553 height 21
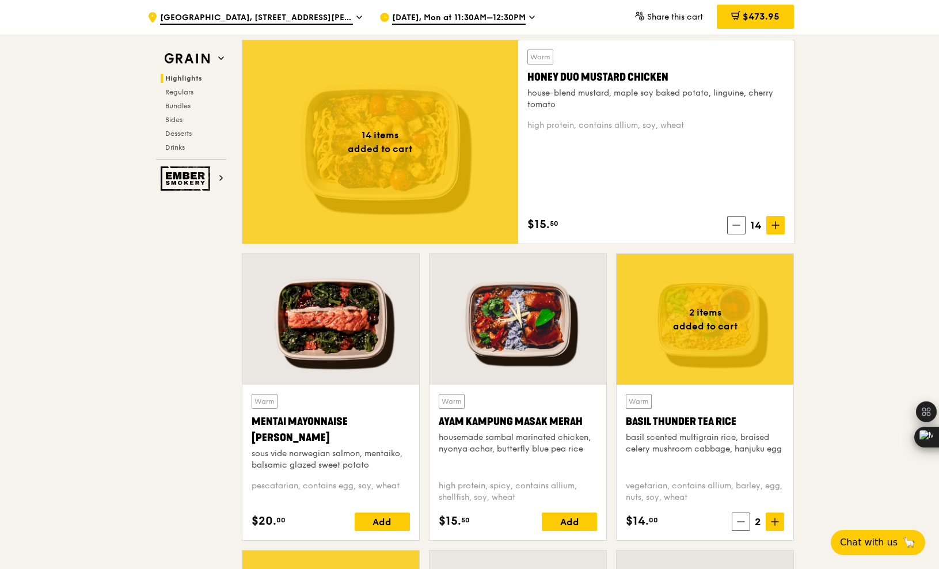
scroll to position [735, 0]
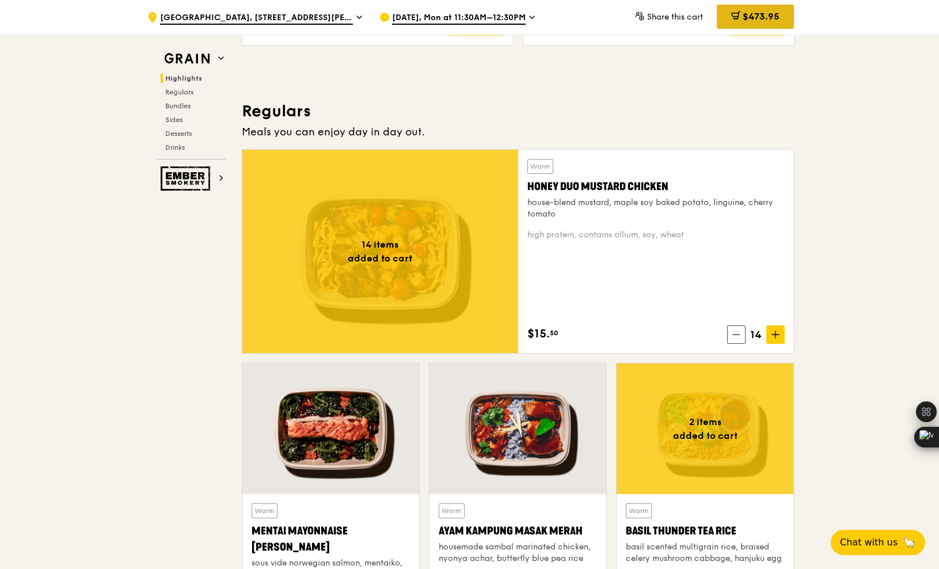
click at [750, 21] on span "$473.95" at bounding box center [761, 16] width 37 height 11
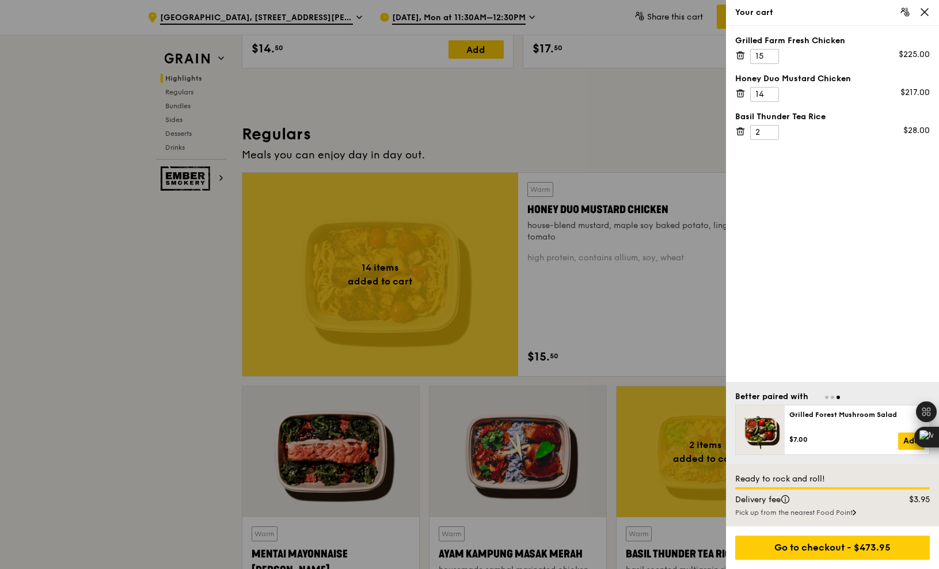
scroll to position [700, 0]
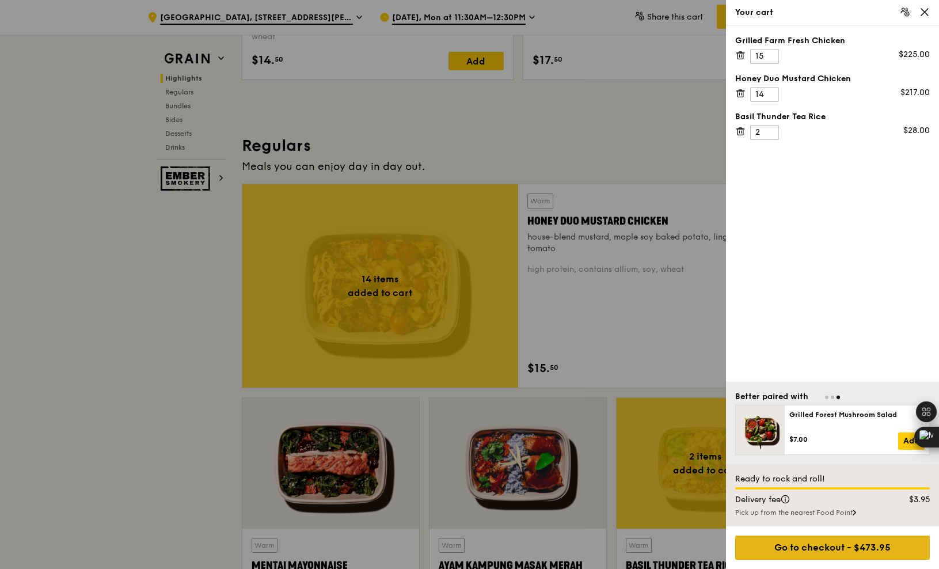
click at [809, 550] on div "Go to checkout - $473.95" at bounding box center [832, 548] width 195 height 24
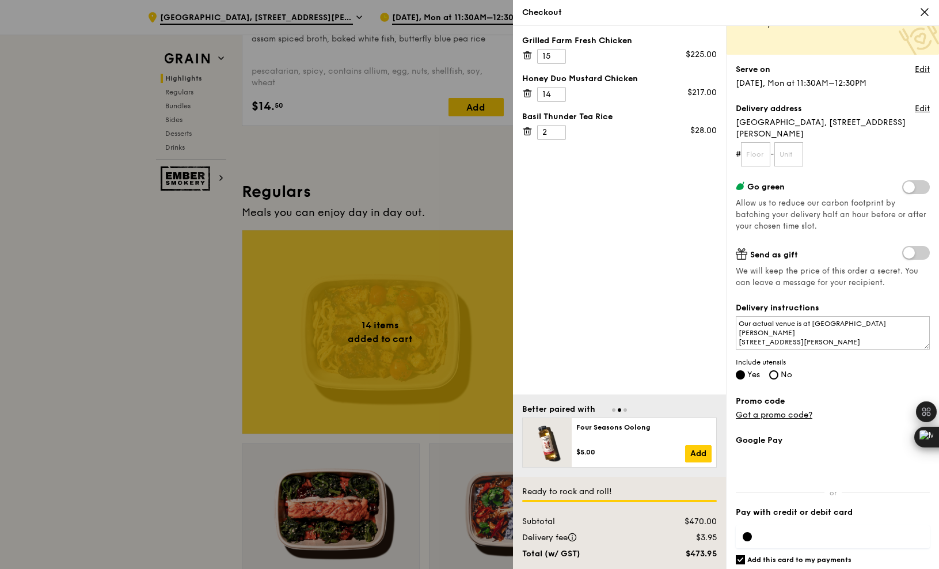
scroll to position [575, 0]
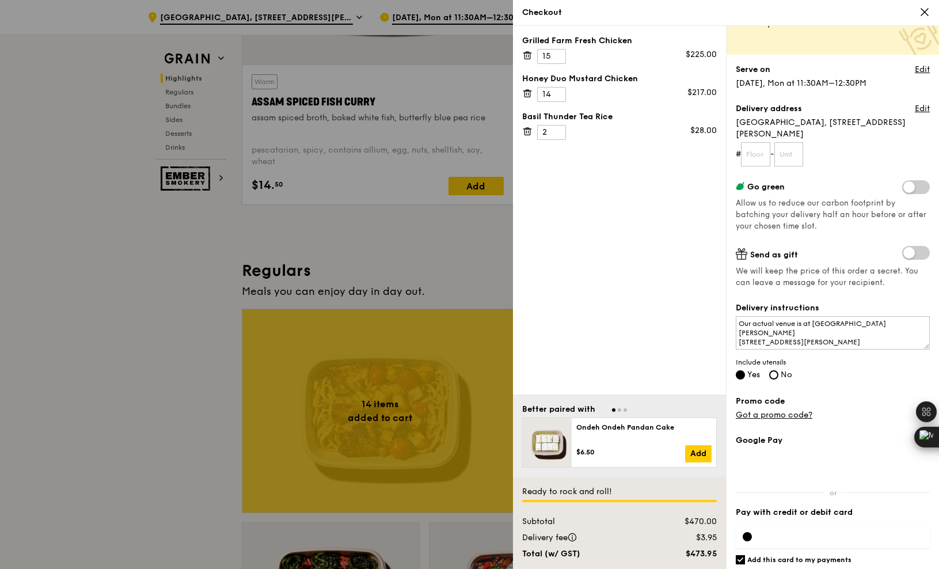
click at [429, 223] on div at bounding box center [469, 284] width 939 height 569
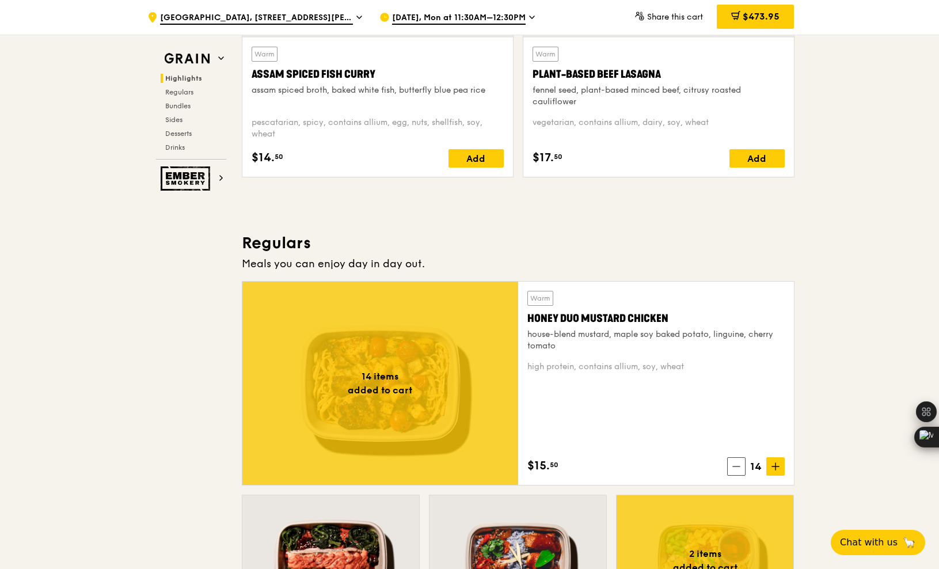
scroll to position [608, 0]
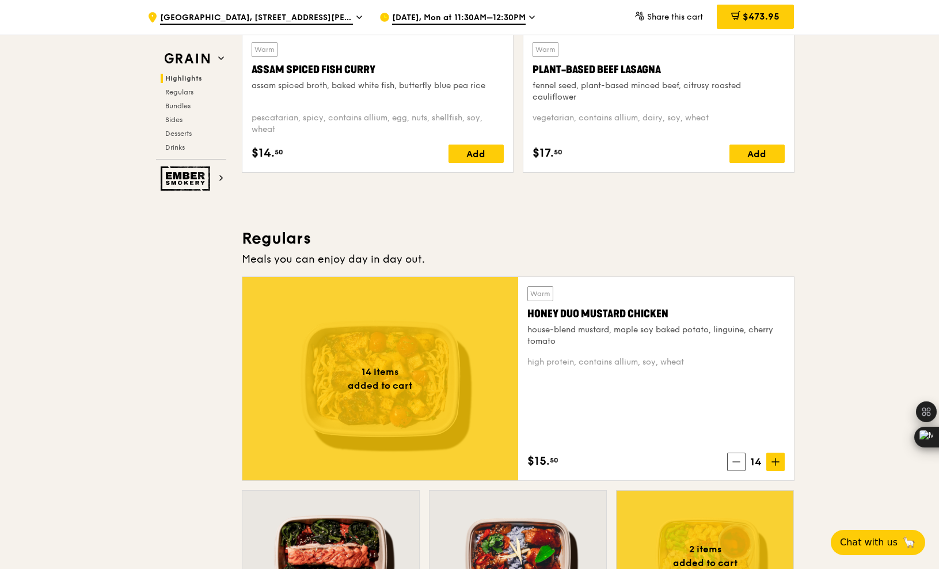
click at [585, 346] on div "house-blend mustard, maple soy baked potato, linguine, cherry tomato" at bounding box center [655, 335] width 257 height 23
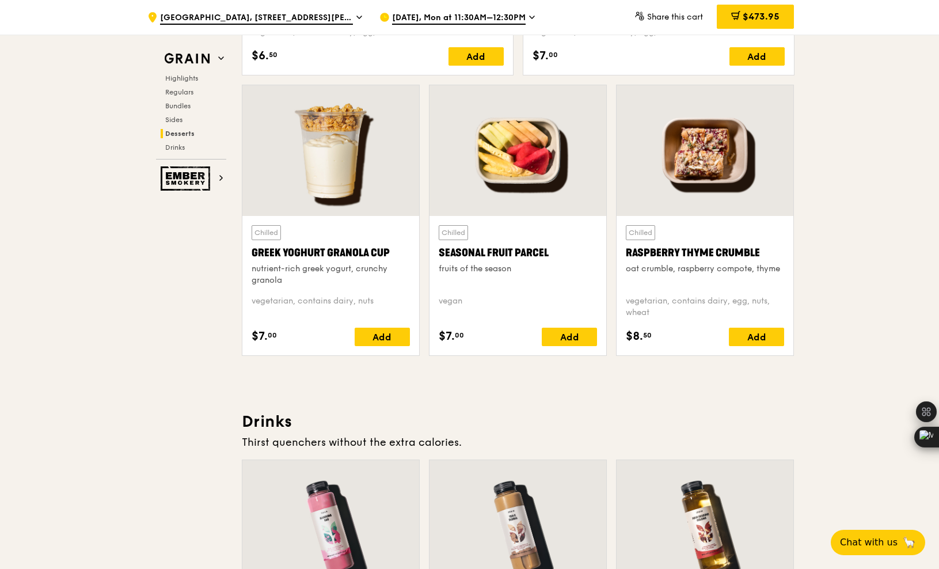
scroll to position [3659, 0]
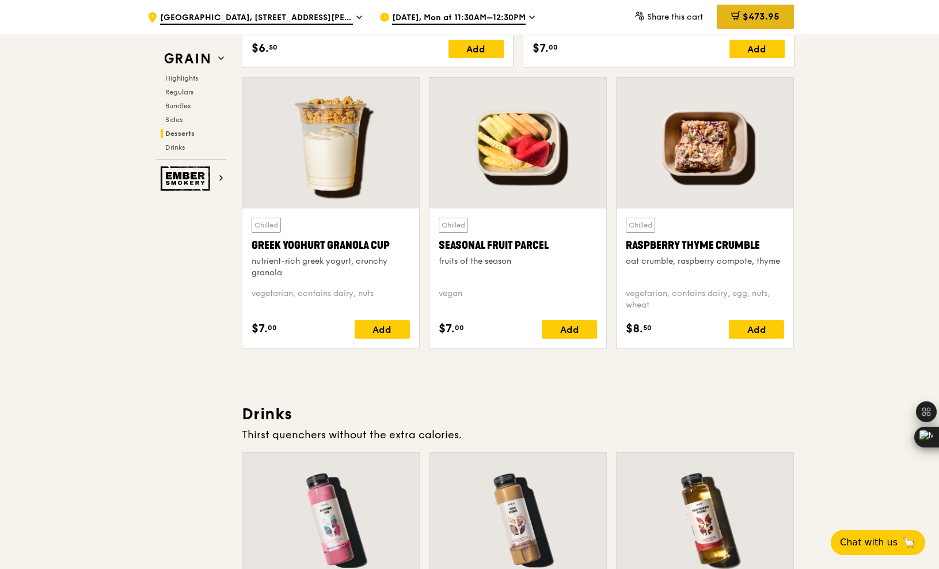
click at [764, 17] on span "$473.95" at bounding box center [761, 16] width 37 height 11
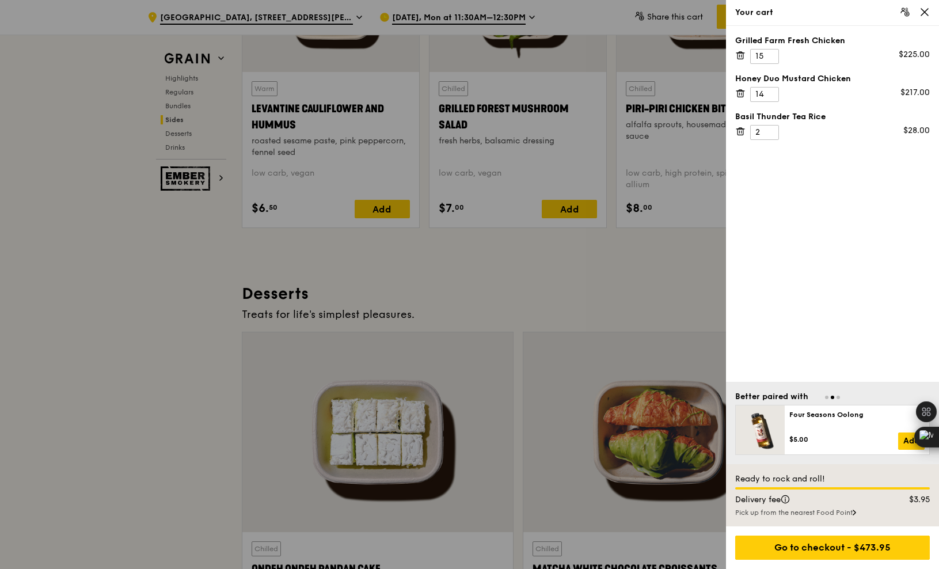
scroll to position [3038, 0]
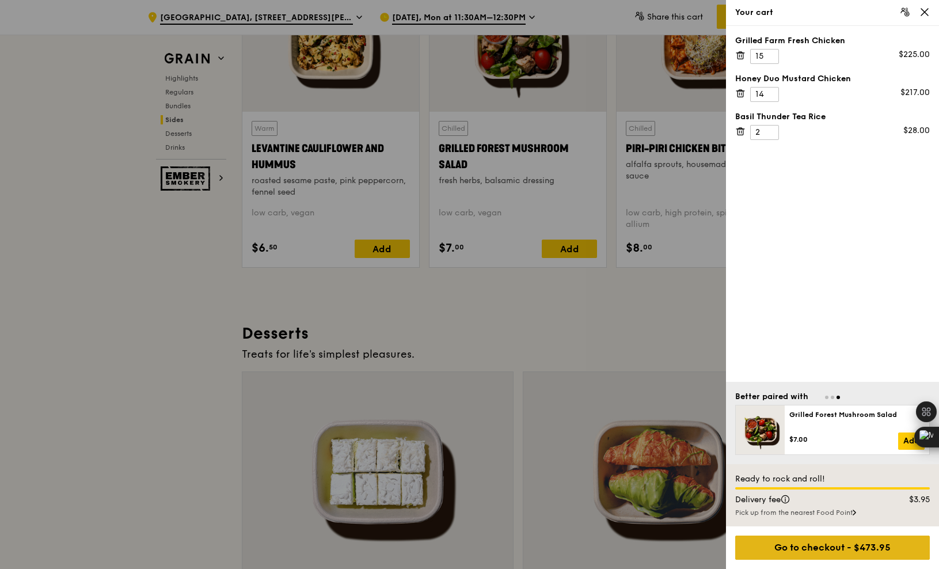
click at [825, 550] on div "Go to checkout - $473.95" at bounding box center [832, 548] width 195 height 24
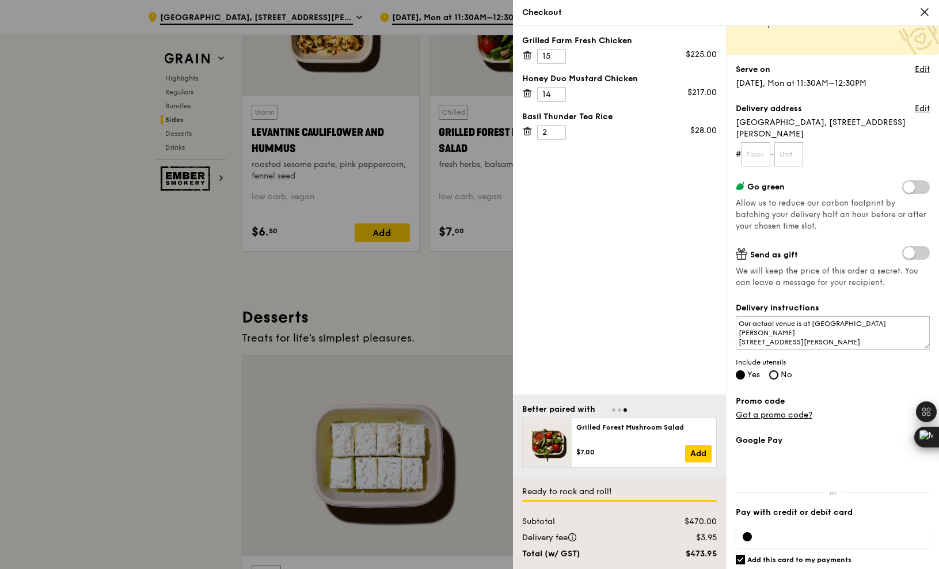
scroll to position [3051, 0]
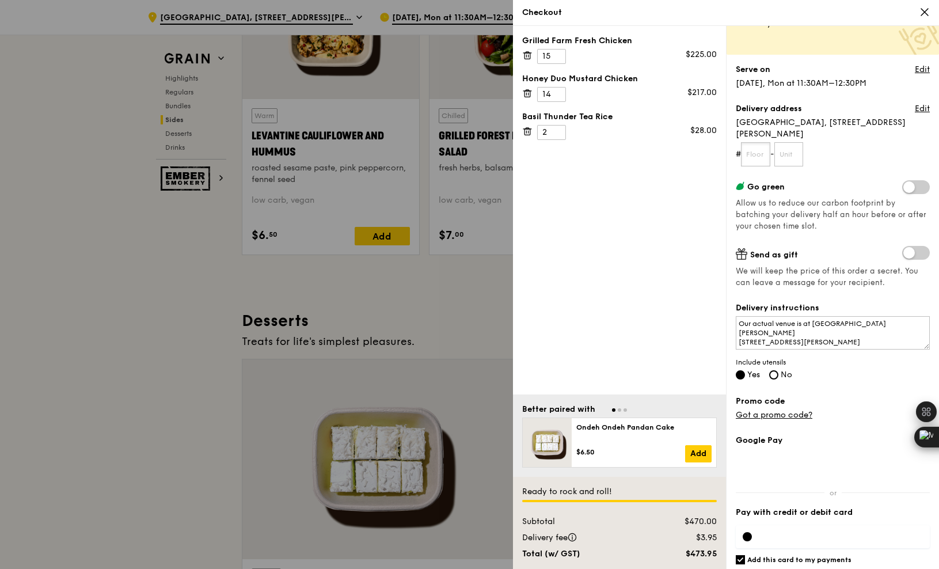
click at [758, 147] on input "text" at bounding box center [755, 154] width 29 height 24
type input "G"
click at [709, 183] on div "Grilled Farm Fresh Chicken 15 $225.00 Honey Duo Mustard Chicken 14 $217.00 Basi…" at bounding box center [619, 210] width 213 height 369
click at [791, 316] on textarea "Our actual venue is at Jiak Kim House 5 Jiak Kim St, #01–17, Singapore 169425" at bounding box center [833, 332] width 194 height 33
click at [798, 316] on textarea "Our actual venue is at Jiak Kim House 5 Jiak Kim St, #01–17, Singapore 169425" at bounding box center [833, 332] width 194 height 33
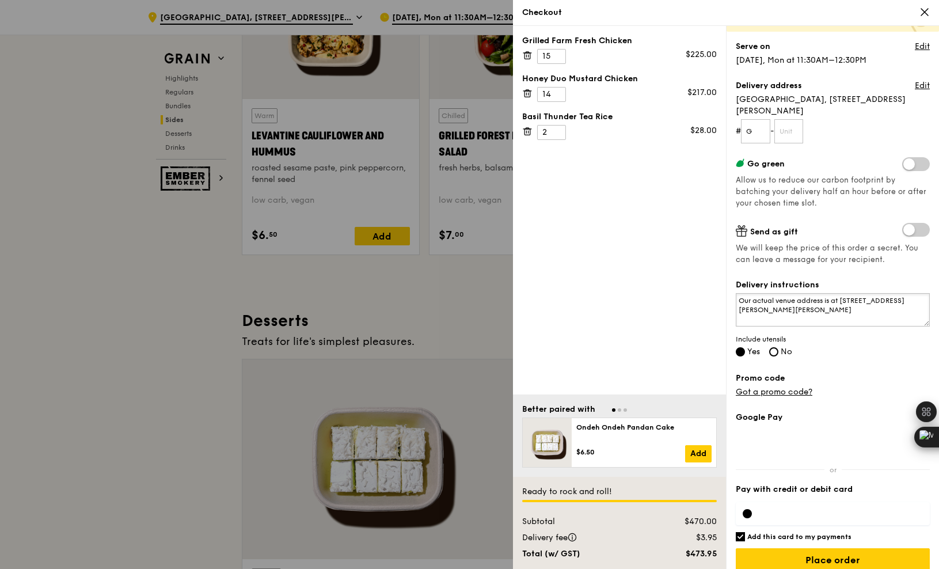
scroll to position [94, 0]
type textarea "Our actual venue address is at Jiak Kim House 5 Jiak Kim St, #01–17, Singapore …"
click at [781, 505] on div at bounding box center [833, 512] width 194 height 23
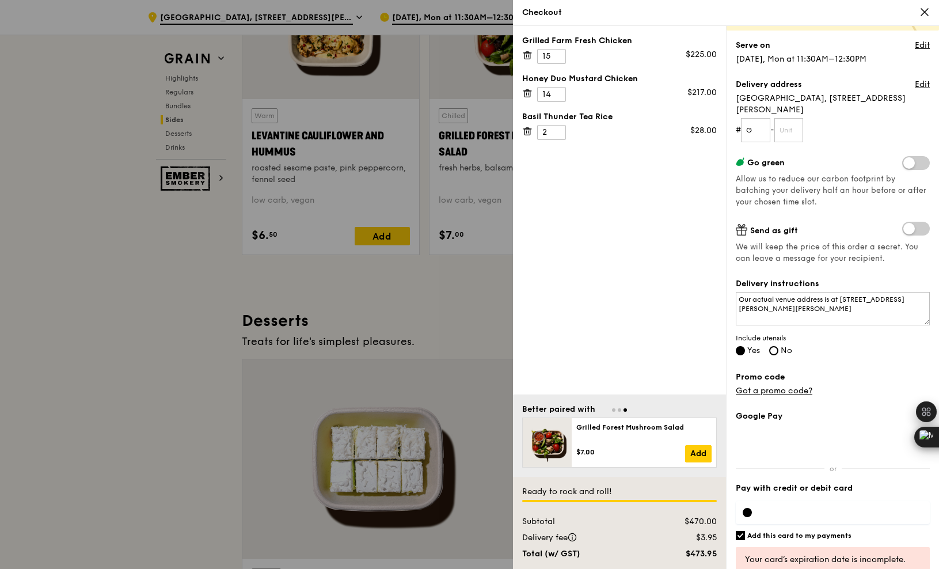
click at [872, 505] on div at bounding box center [833, 512] width 194 height 23
click at [876, 377] on div "Promo code Got a promo code?" at bounding box center [833, 383] width 194 height 25
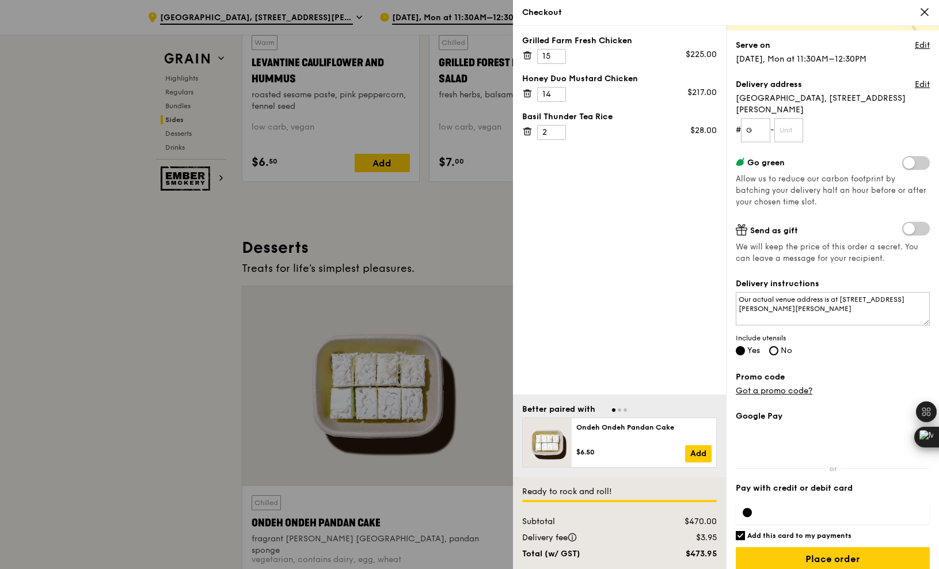
scroll to position [3137, 0]
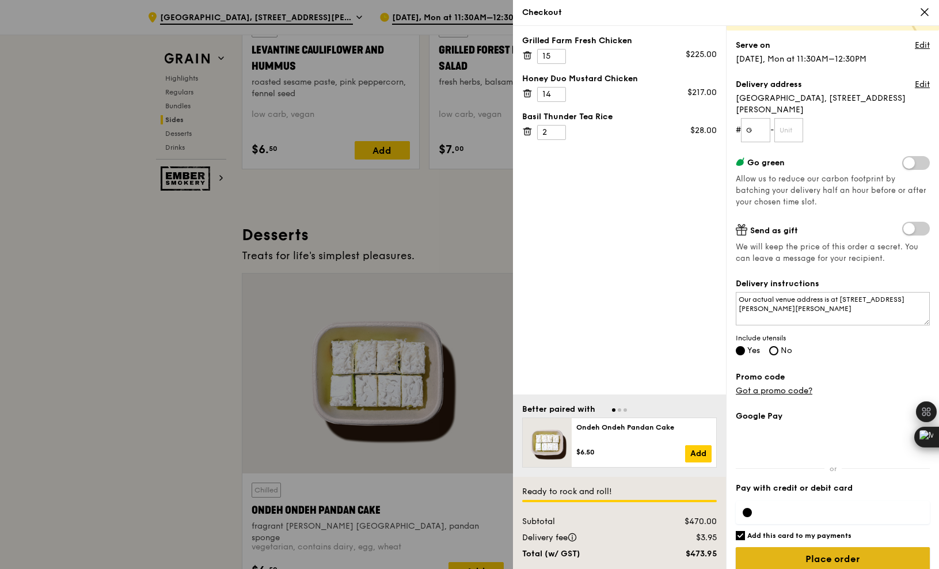
click at [818, 551] on input "Place order" at bounding box center [833, 559] width 194 height 24
drag, startPoint x: 791, startPoint y: 115, endPoint x: 798, endPoint y: 115, distance: 6.9
click at [791, 118] on input "text" at bounding box center [788, 130] width 29 height 24
type input "G"
click at [826, 549] on input "Place order" at bounding box center [833, 559] width 194 height 24
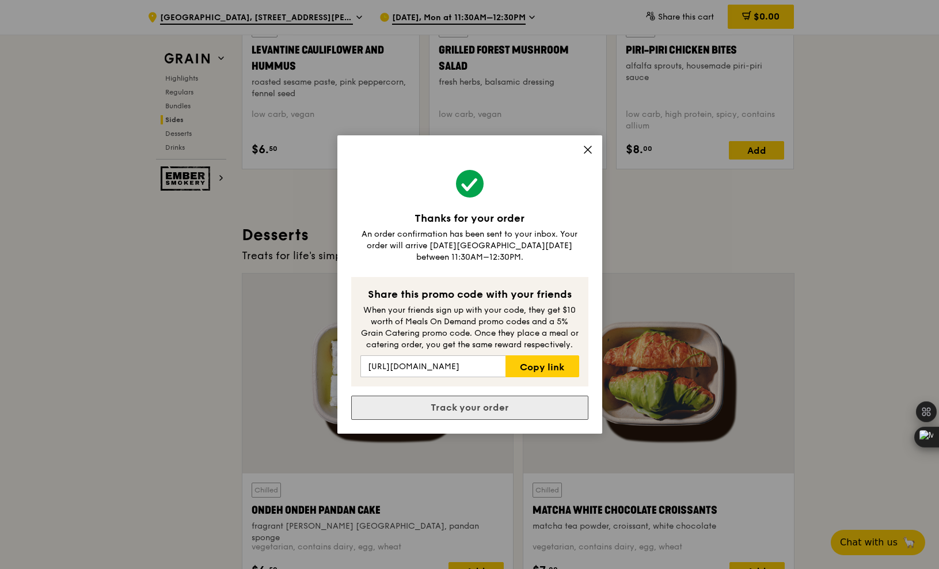
click at [477, 405] on link "Track your order" at bounding box center [469, 408] width 237 height 24
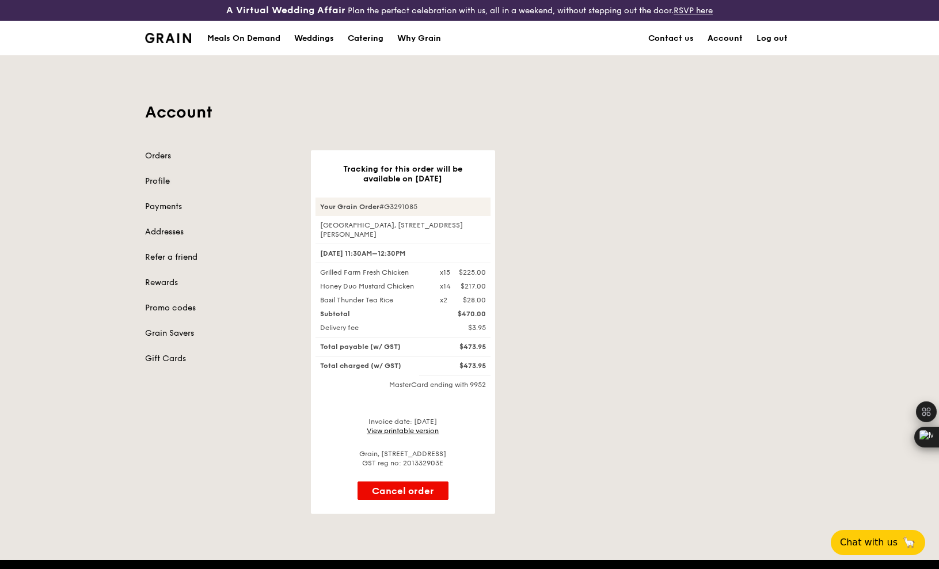
click at [164, 184] on link "Profile" at bounding box center [221, 182] width 152 height 12
